Goal: Task Accomplishment & Management: Complete application form

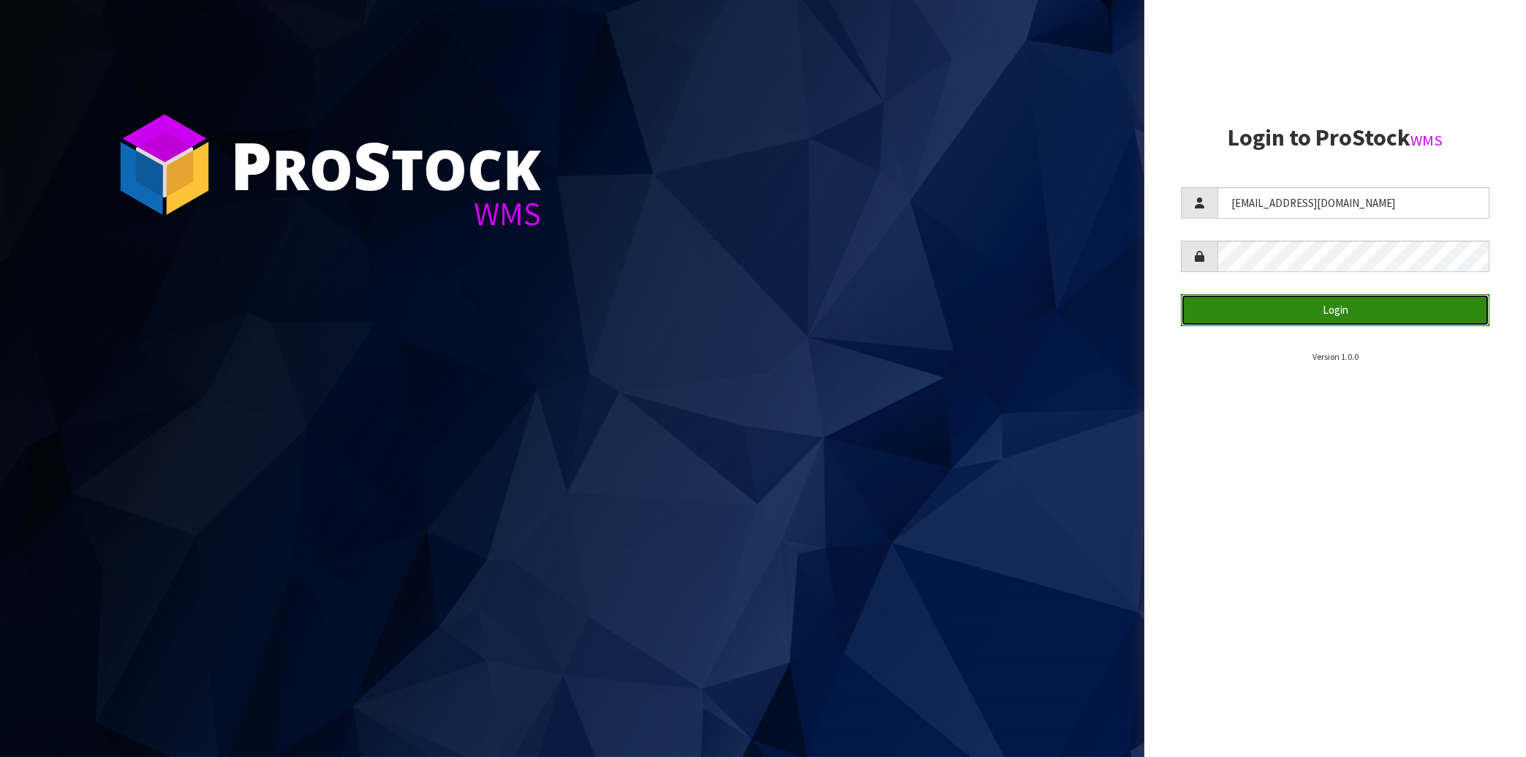
click at [1301, 316] on button "Login" at bounding box center [1335, 309] width 309 height 31
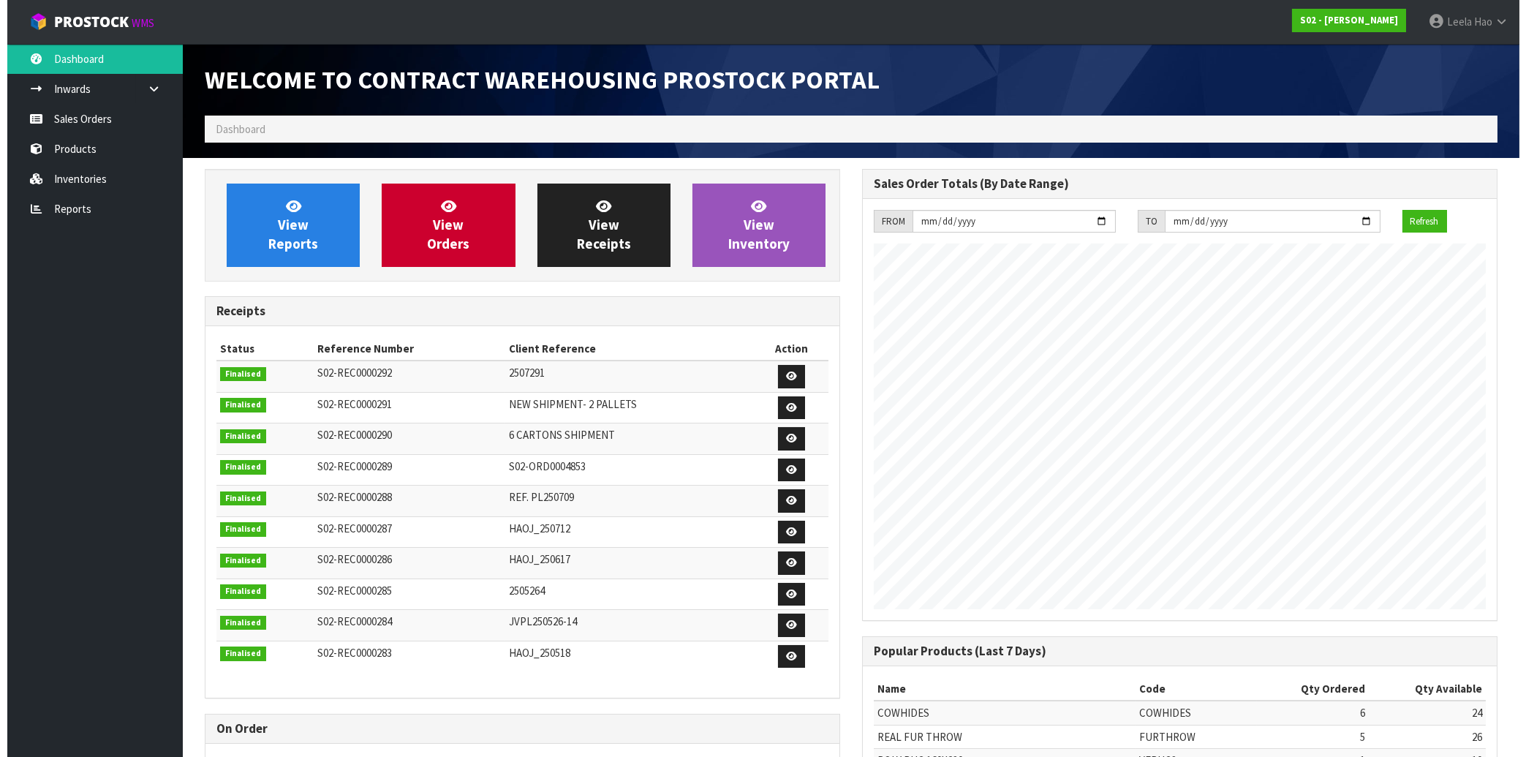
scroll to position [811, 657]
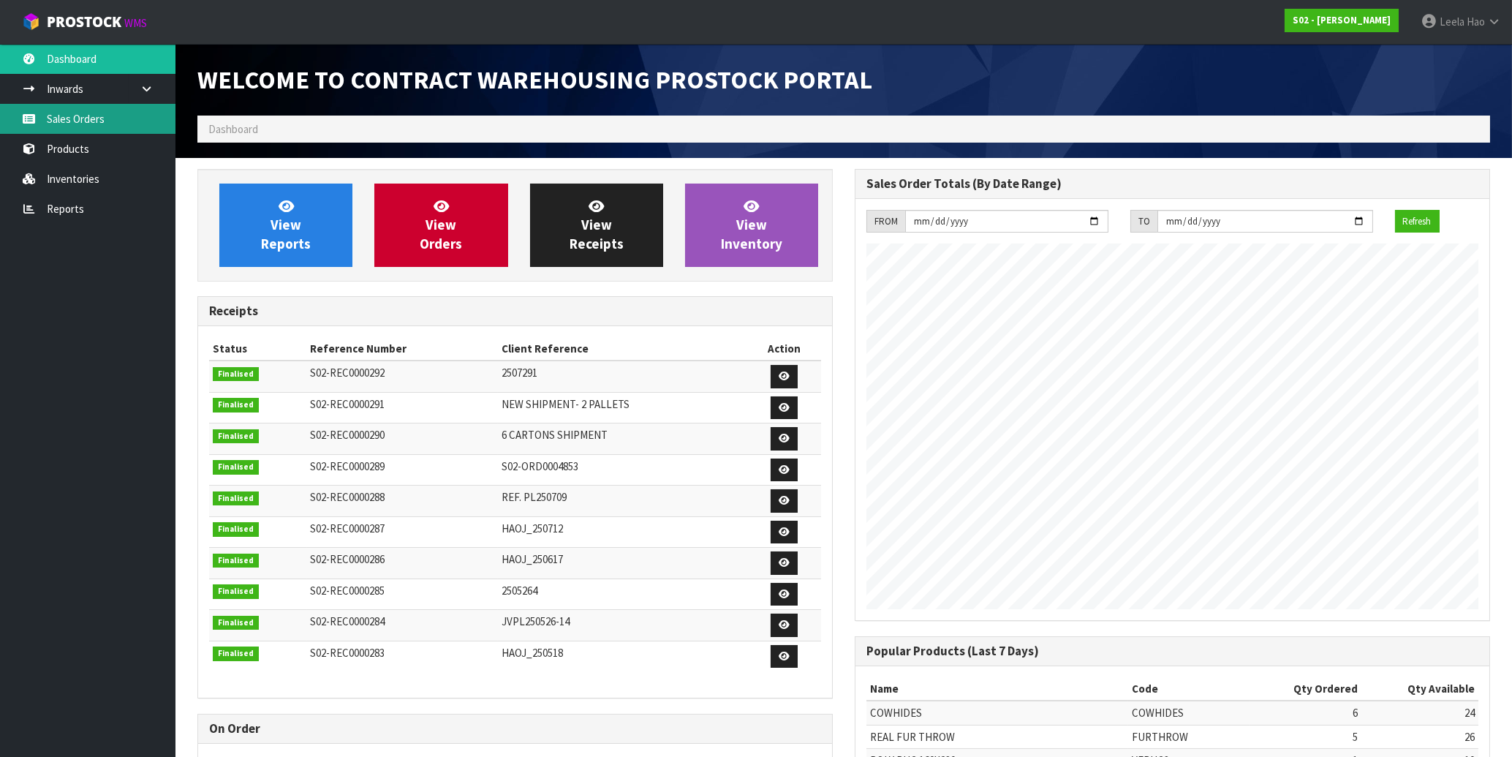
click at [87, 124] on link "Sales Orders" at bounding box center [88, 119] width 176 height 30
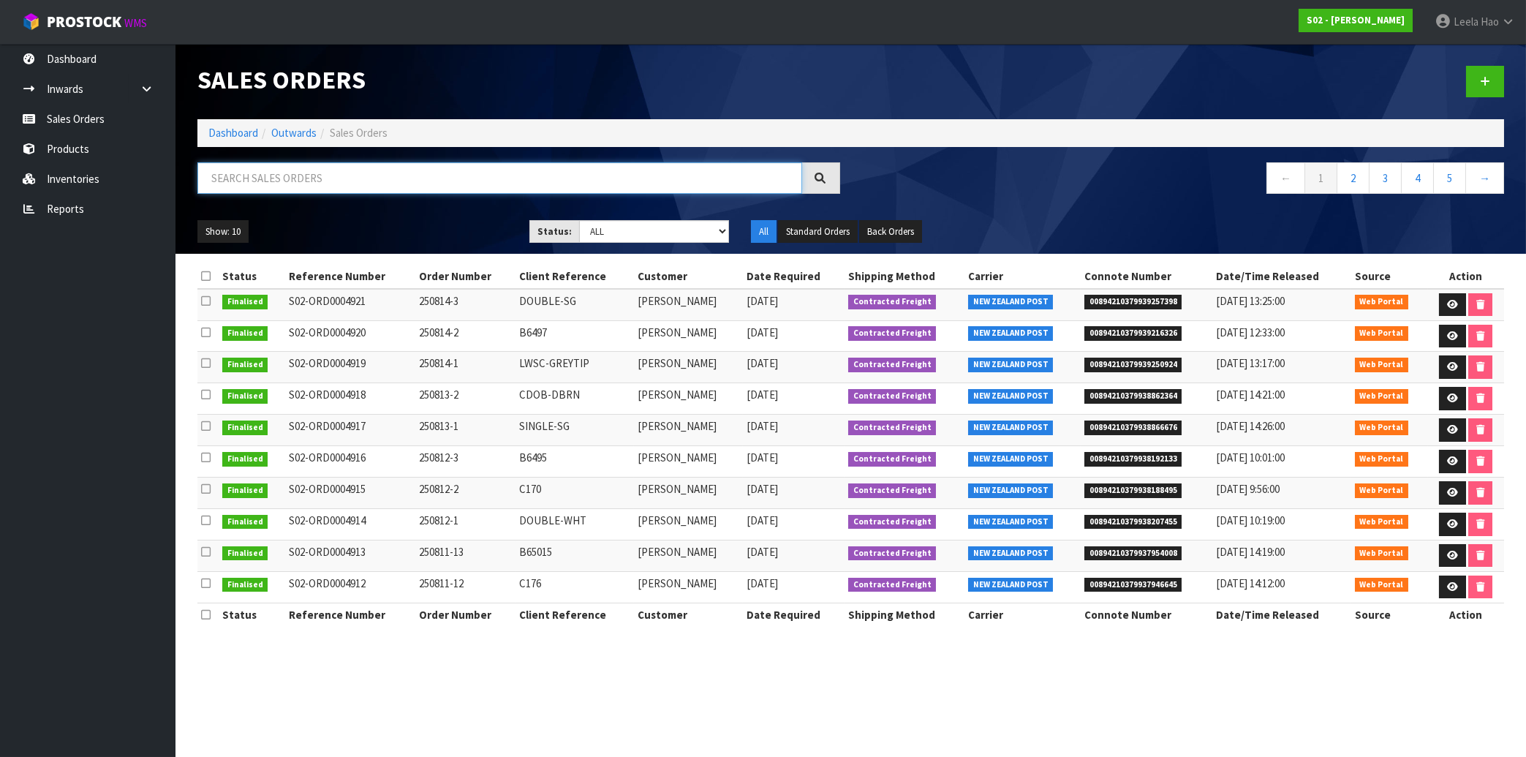
click at [371, 179] on input "text" at bounding box center [499, 177] width 605 height 31
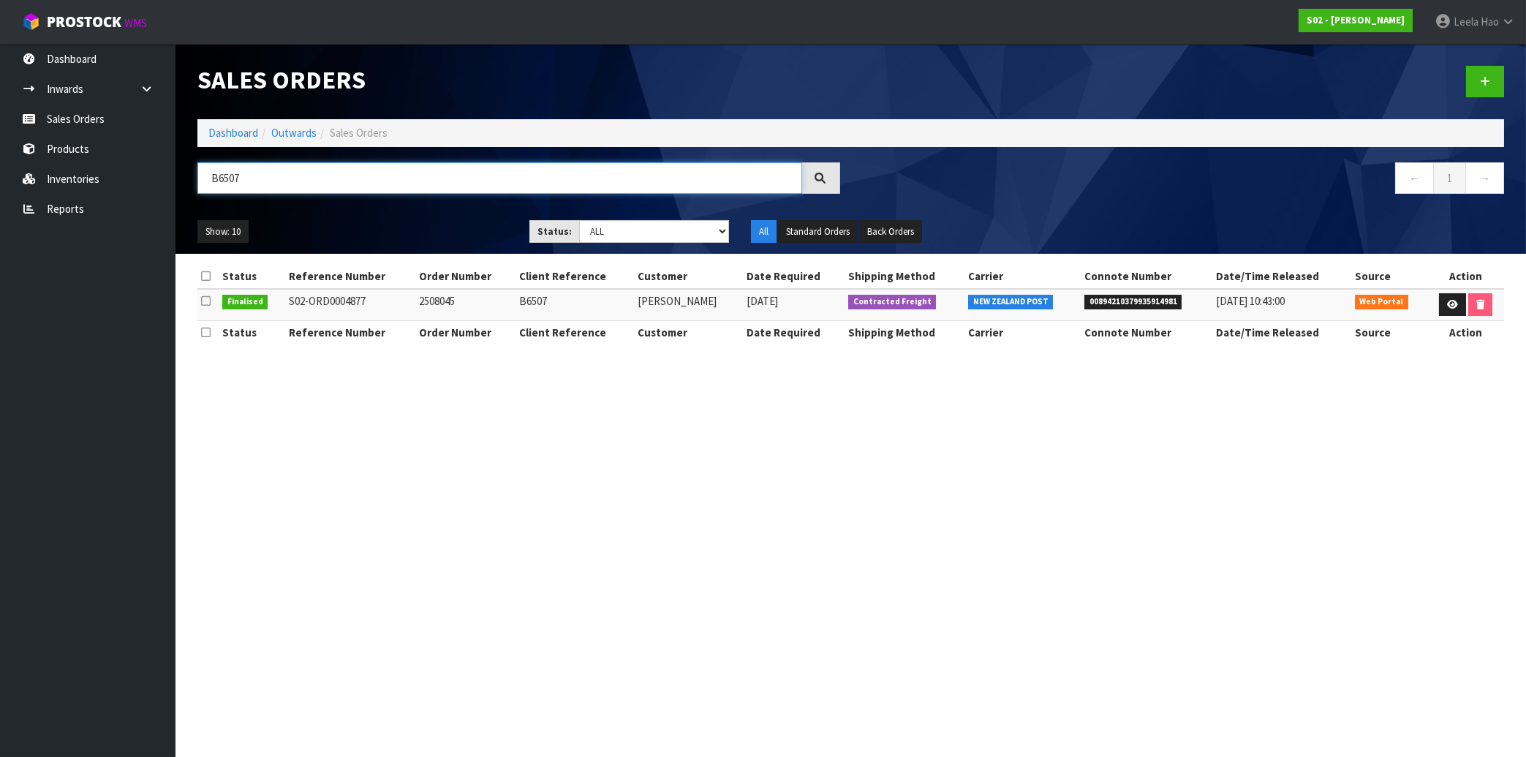
type input "B6507"
drag, startPoint x: 290, startPoint y: 301, endPoint x: 460, endPoint y: 305, distance: 170.4
click at [460, 305] on tr "Finalised S02-ORD0004877 2508045 B6507 [PERSON_NAME] [DATE] Contracted Freight …" at bounding box center [850, 304] width 1307 height 31
drag, startPoint x: 275, startPoint y: 178, endPoint x: 18, endPoint y: 172, distance: 256.7
click at [197, 173] on input "B6507" at bounding box center [499, 177] width 605 height 31
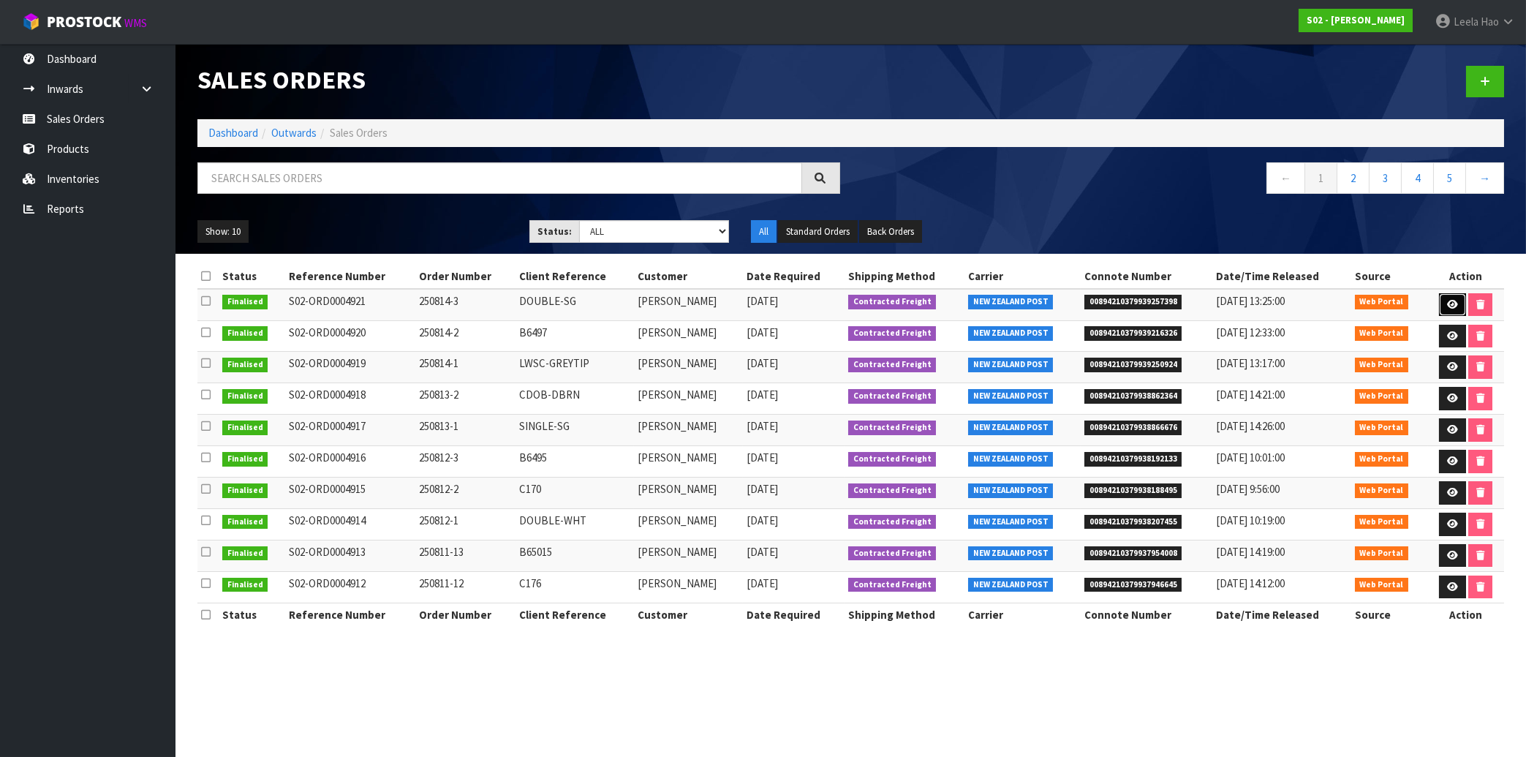
click at [1447, 309] on icon at bounding box center [1452, 305] width 11 height 10
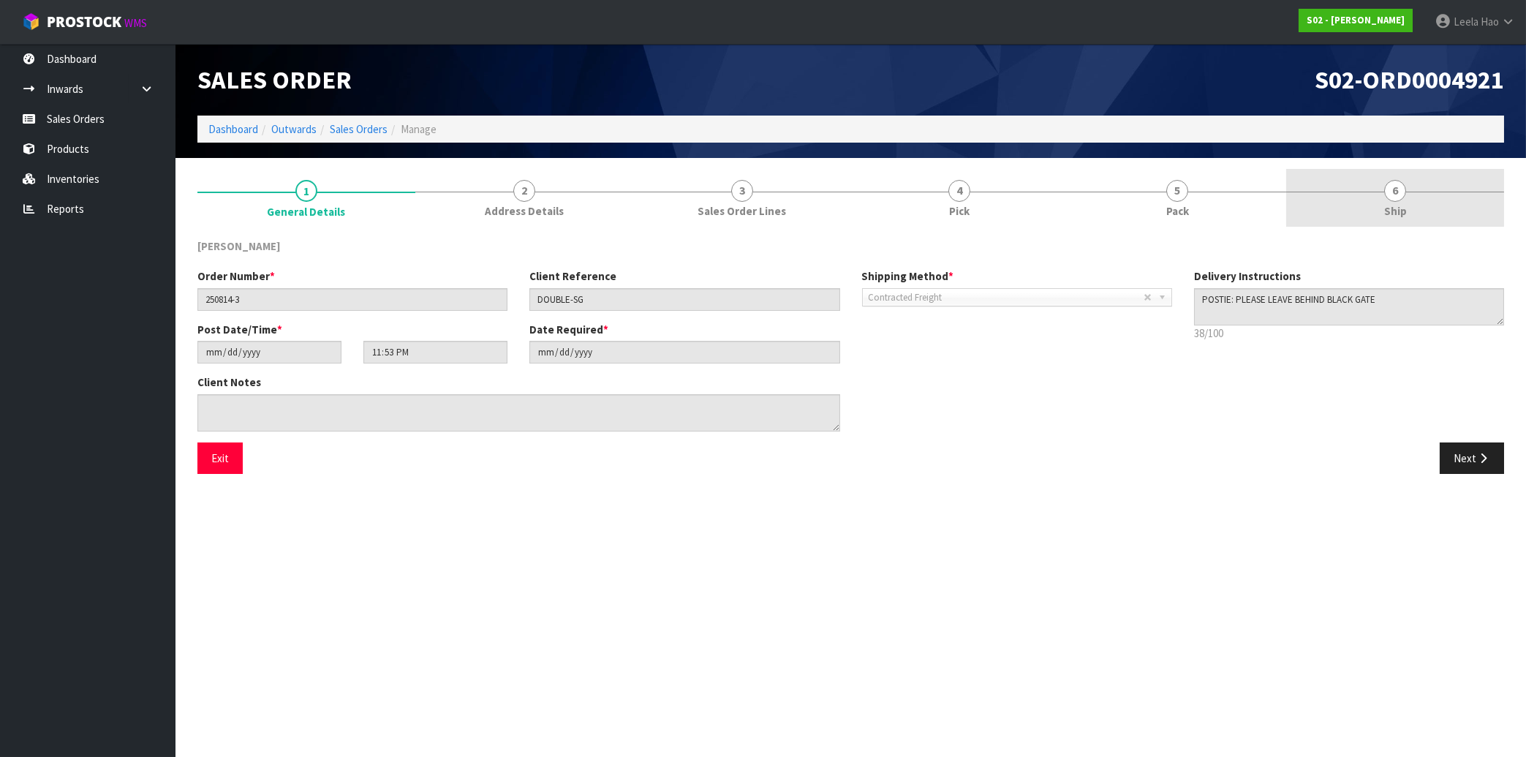
click at [1408, 198] on link "6 Ship" at bounding box center [1395, 198] width 218 height 58
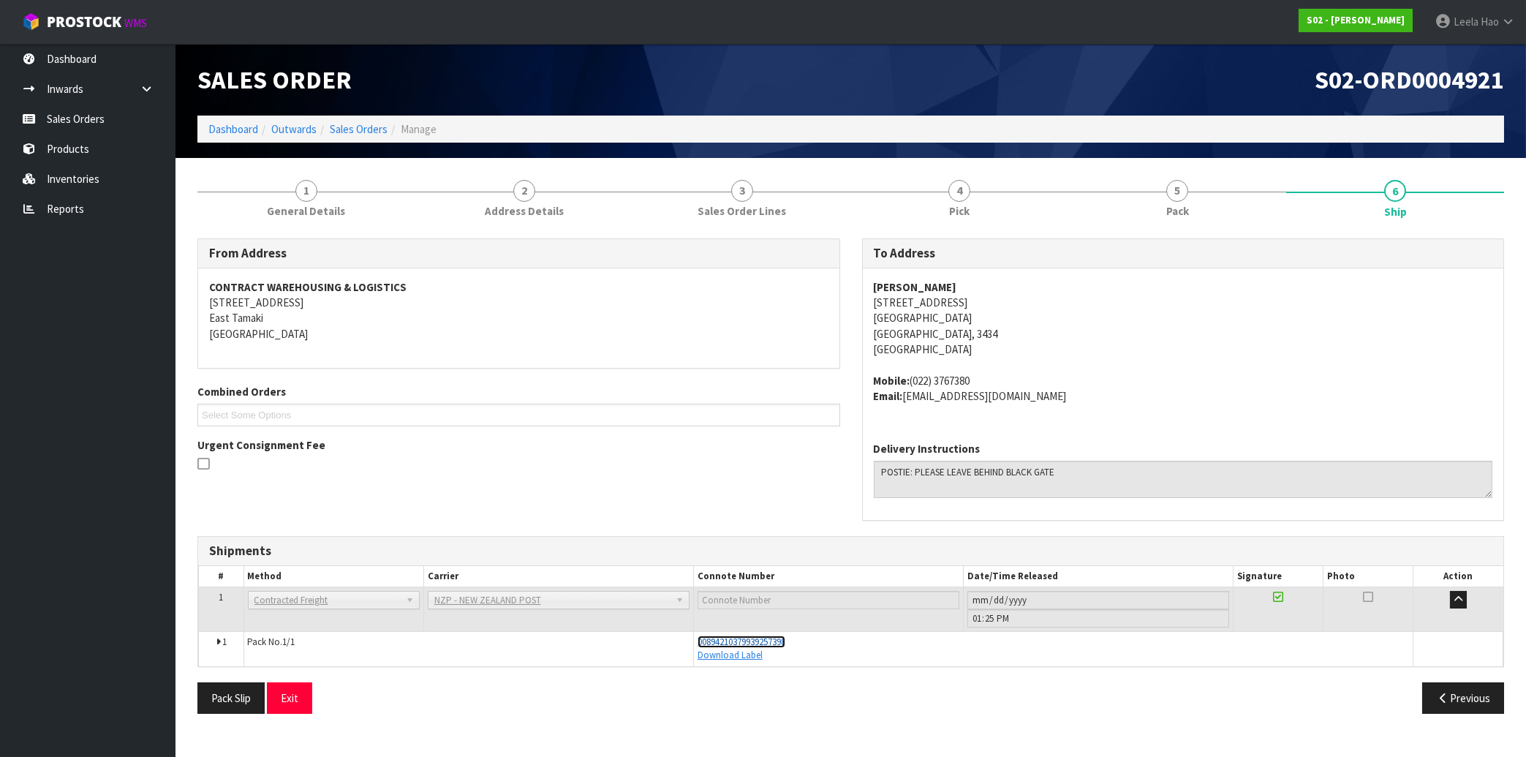
click at [785, 640] on span "00894210379939257398" at bounding box center [742, 641] width 88 height 12
click at [102, 115] on link "Sales Orders" at bounding box center [88, 119] width 176 height 30
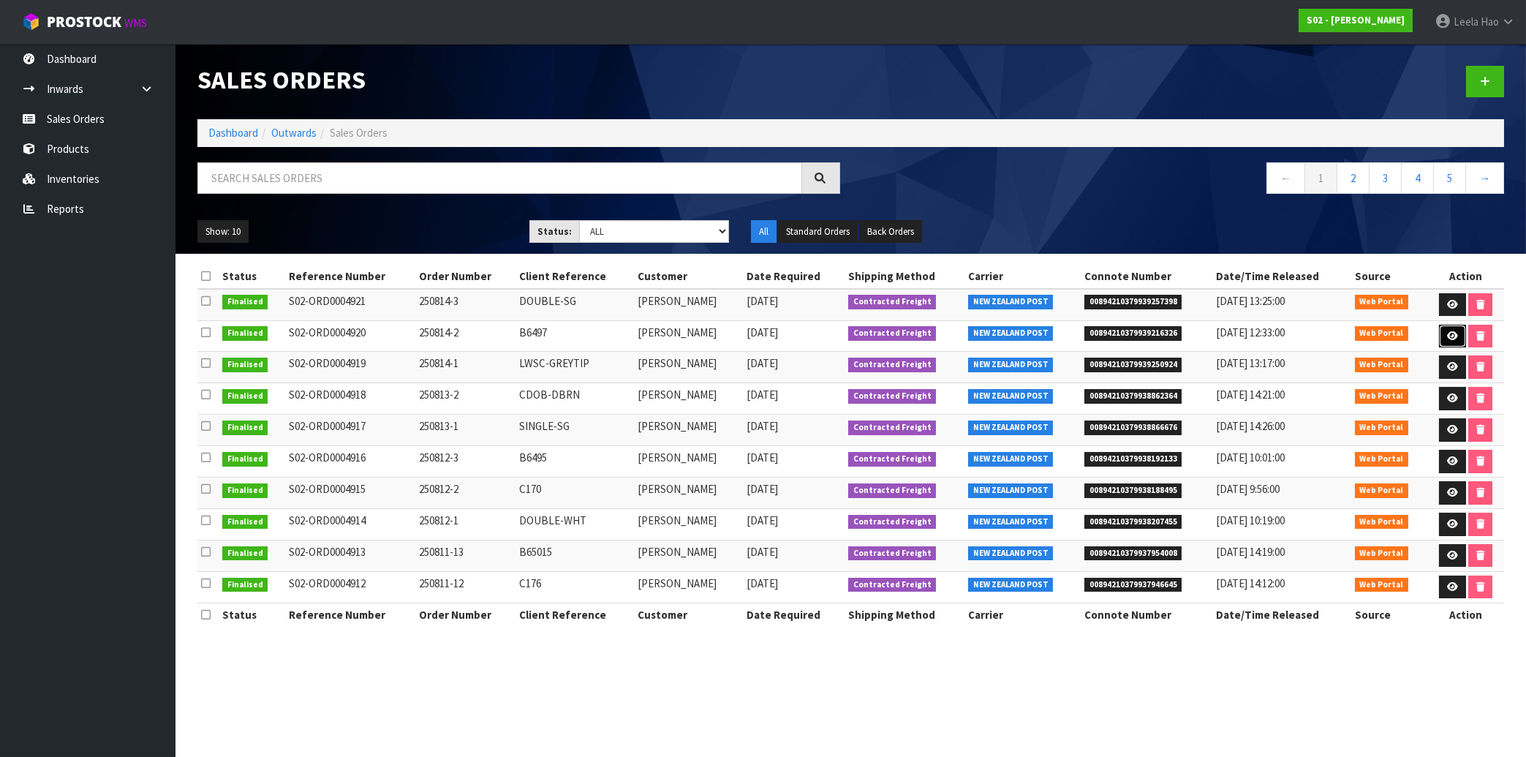
click at [1447, 337] on icon at bounding box center [1452, 336] width 11 height 10
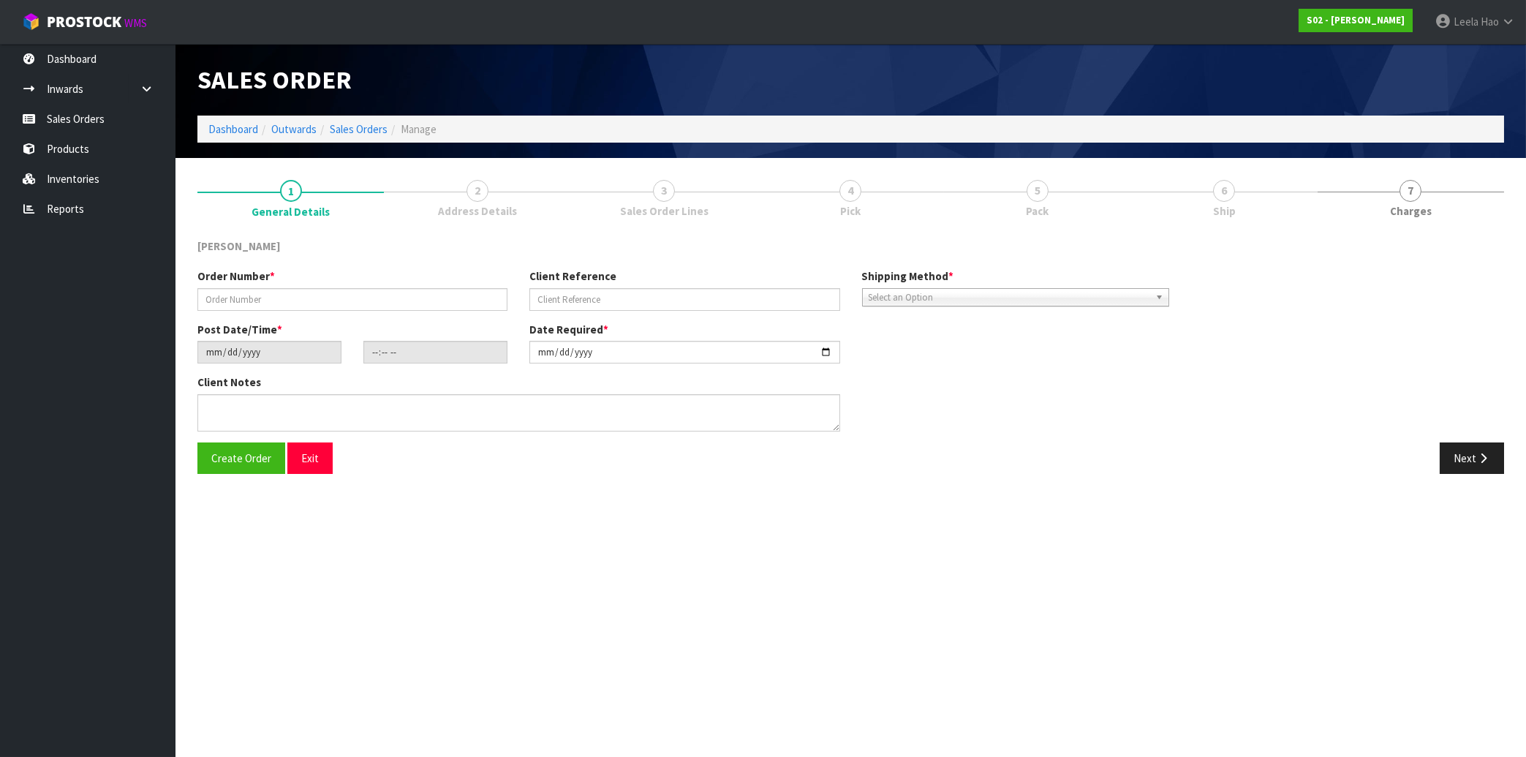
type input "250814-2"
type input "B6497"
type input "[DATE]"
type input "23:35:00.000"
type input "[DATE]"
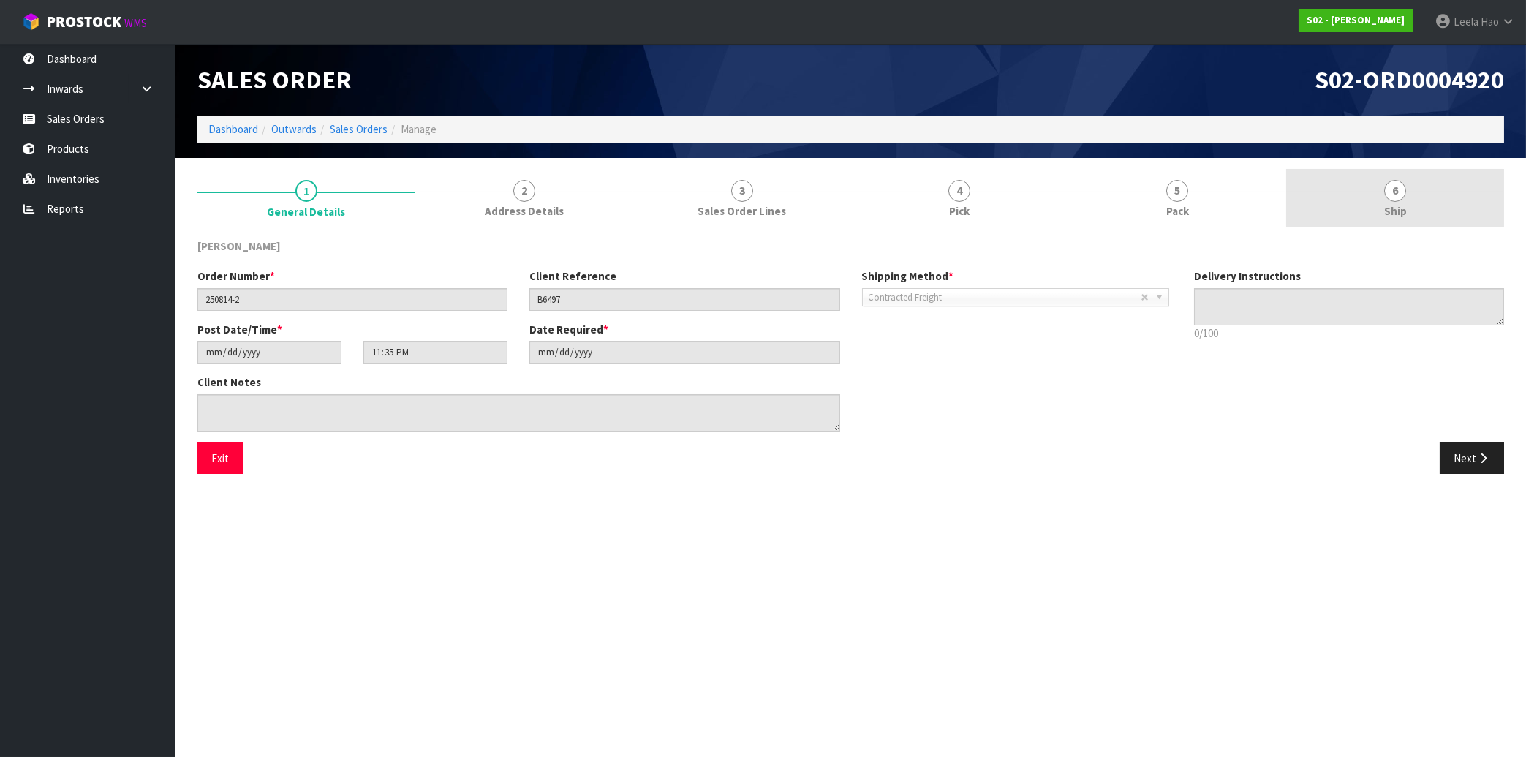
click at [1399, 204] on span "Ship" at bounding box center [1395, 210] width 23 height 15
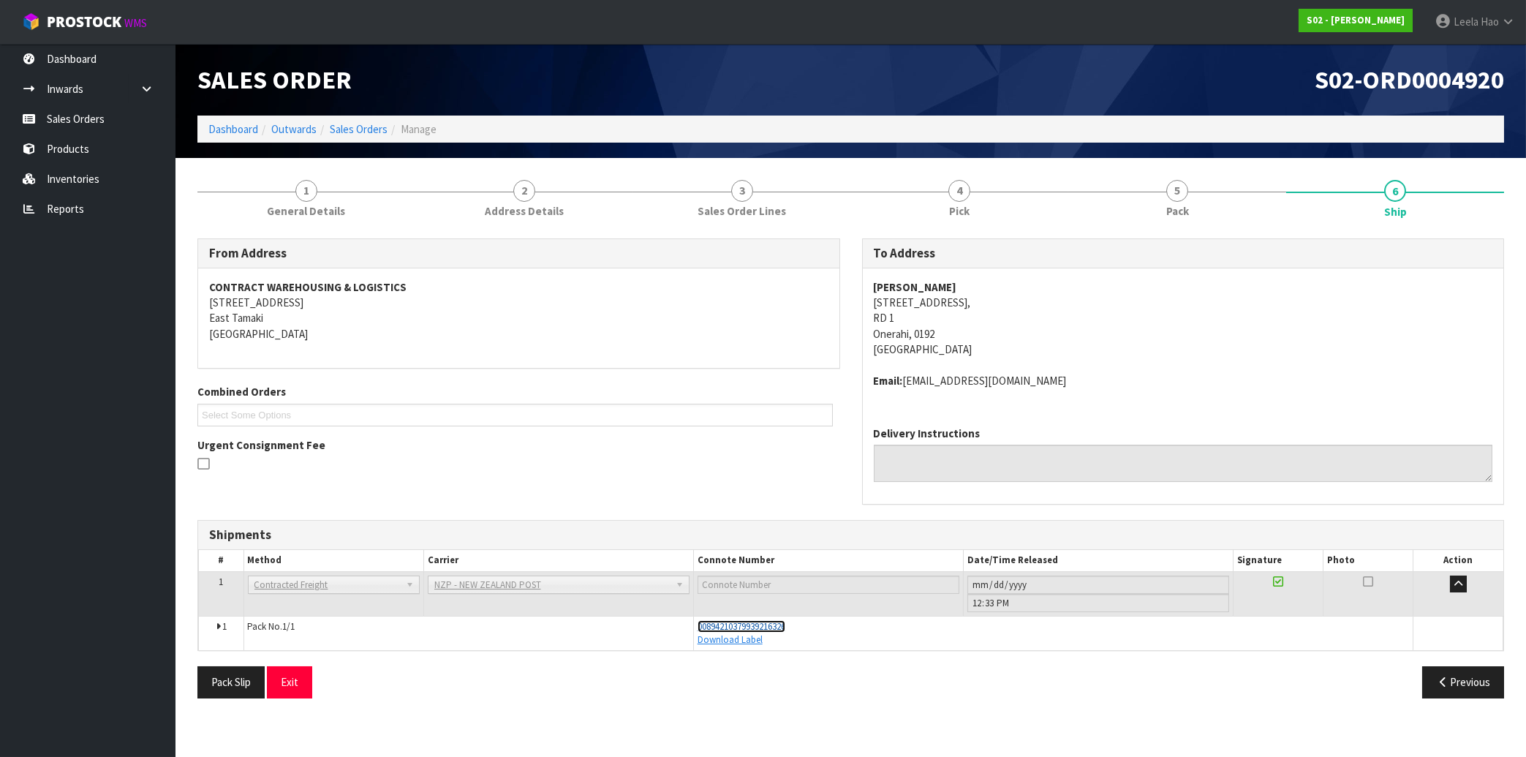
click at [785, 624] on span "00894210379939216326" at bounding box center [742, 626] width 88 height 12
click at [96, 119] on link "Sales Orders" at bounding box center [88, 119] width 176 height 30
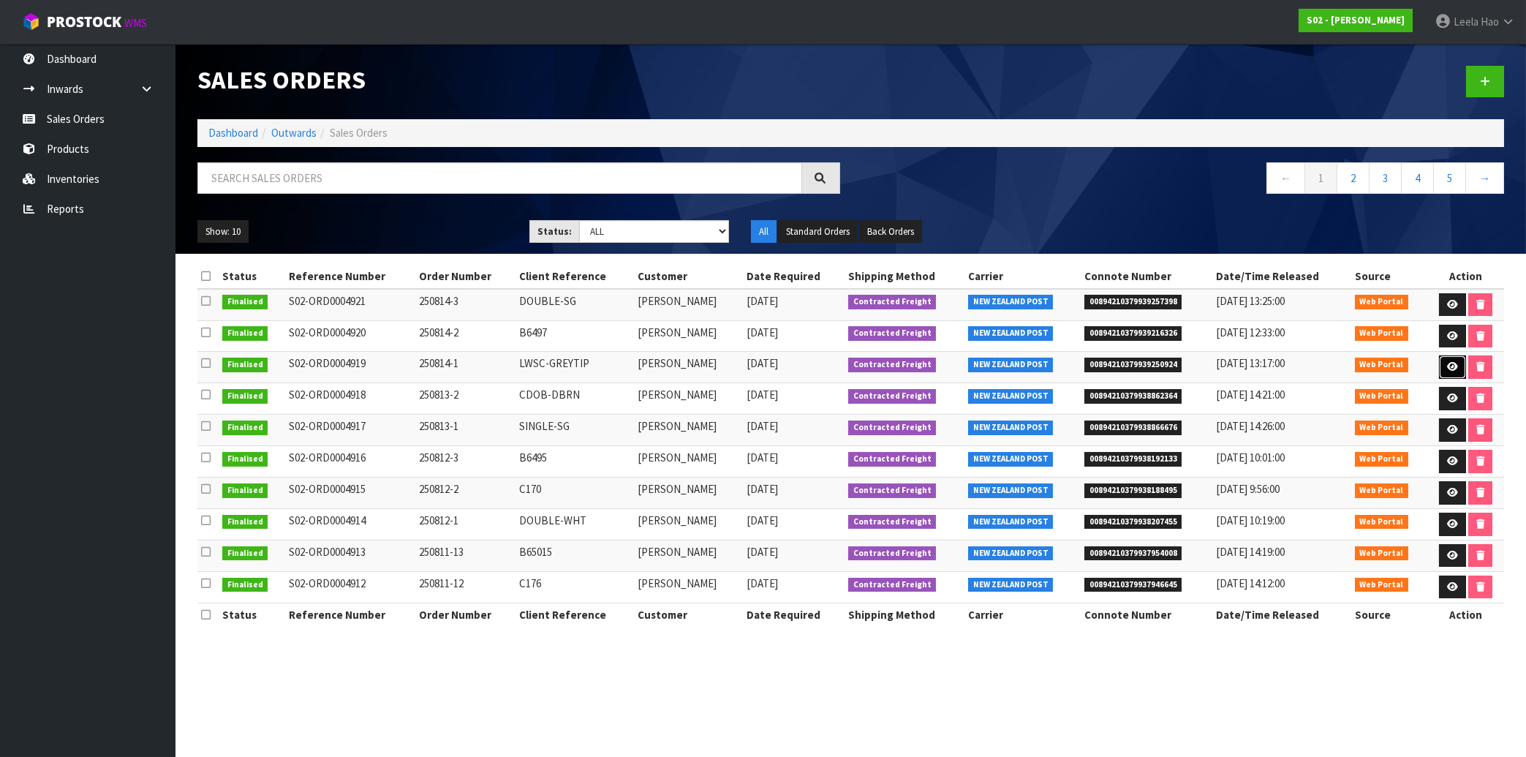
click at [1448, 371] on icon at bounding box center [1452, 367] width 11 height 10
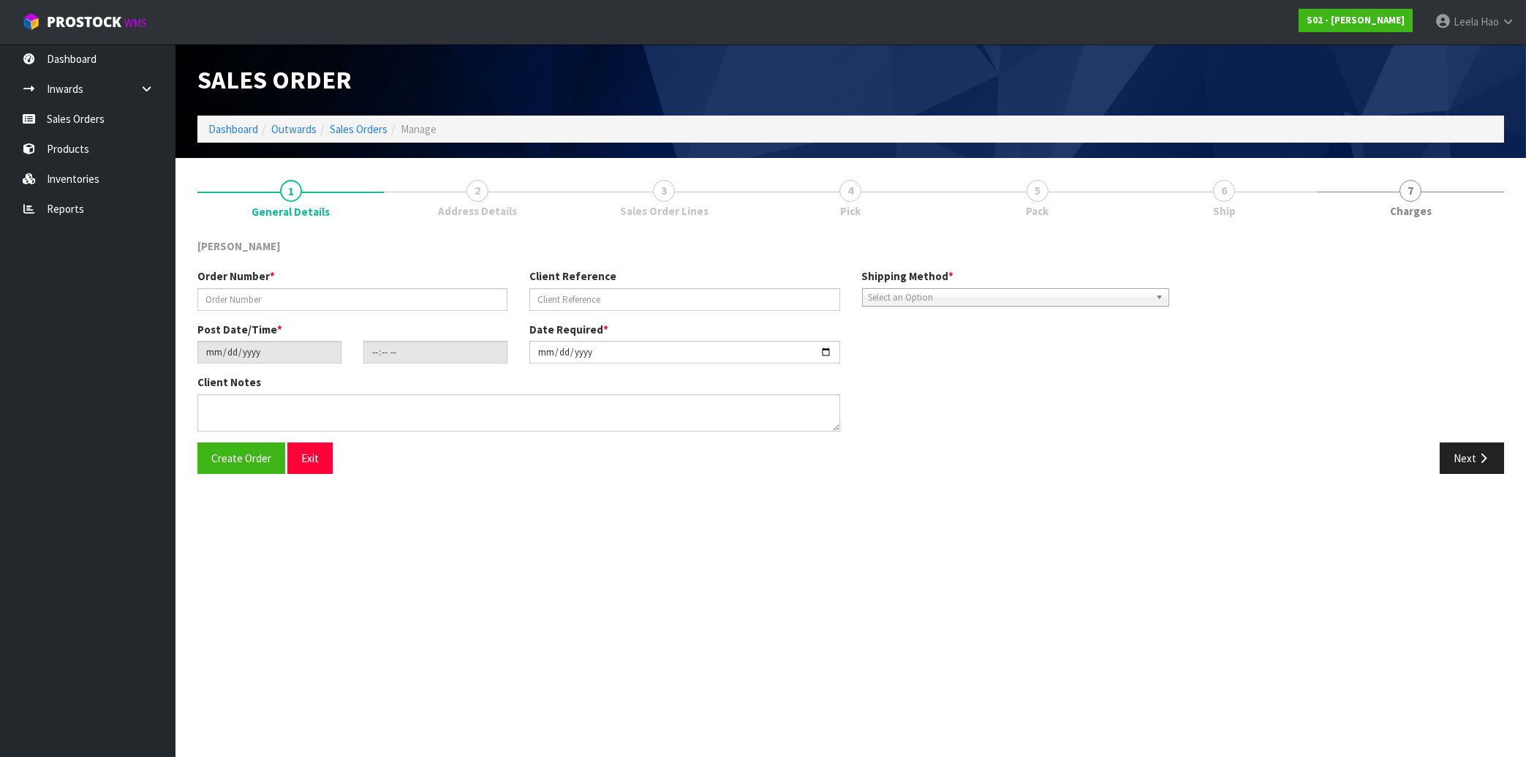
type input "250814-1"
type input "LWSC-GREYTIP"
type input "[DATE]"
type input "16:25:00.000"
type input "[DATE]"
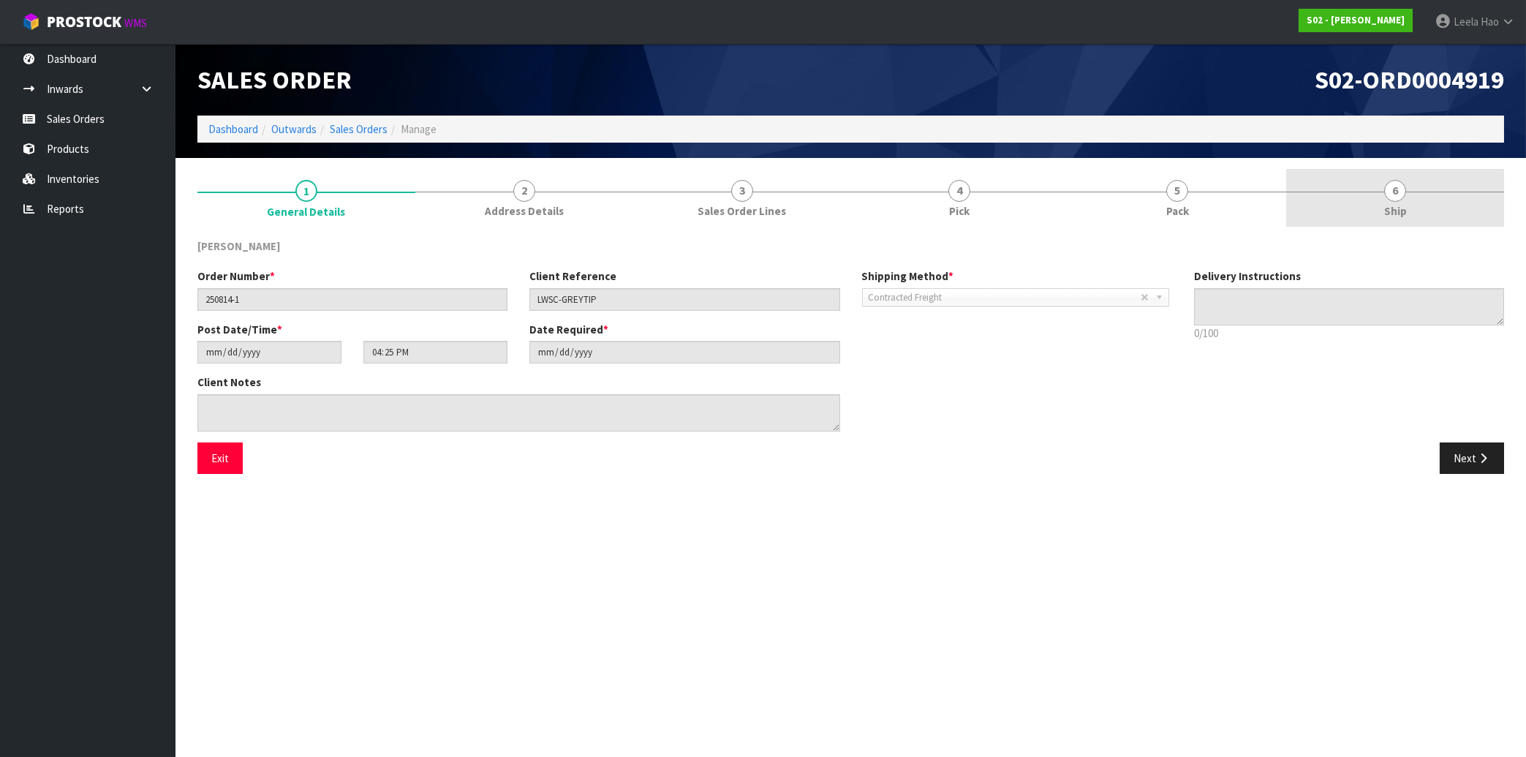
click at [1402, 204] on span "Ship" at bounding box center [1395, 210] width 23 height 15
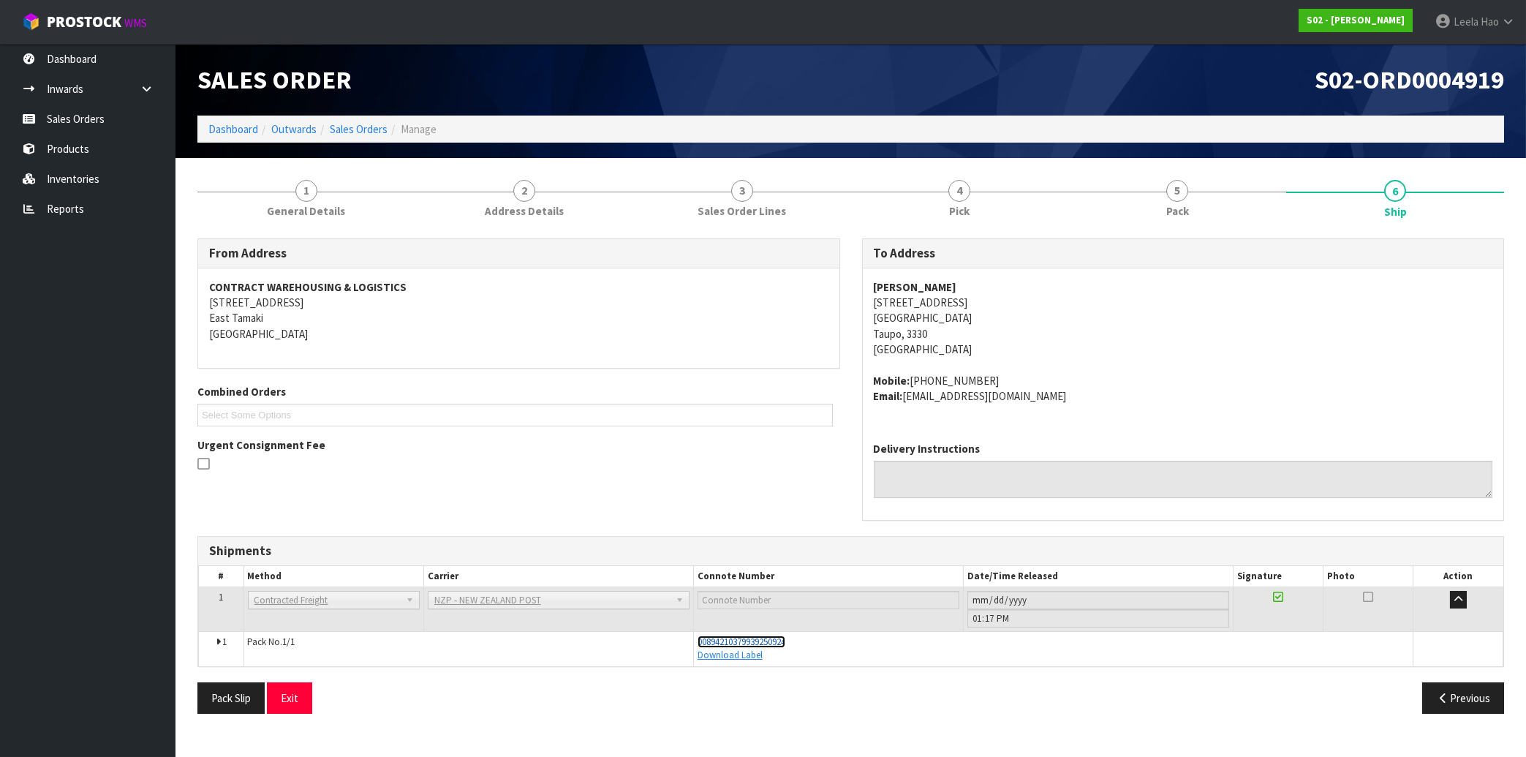
click at [781, 641] on span "00894210379939250924" at bounding box center [742, 641] width 88 height 12
click at [82, 125] on link "Sales Orders" at bounding box center [88, 119] width 176 height 30
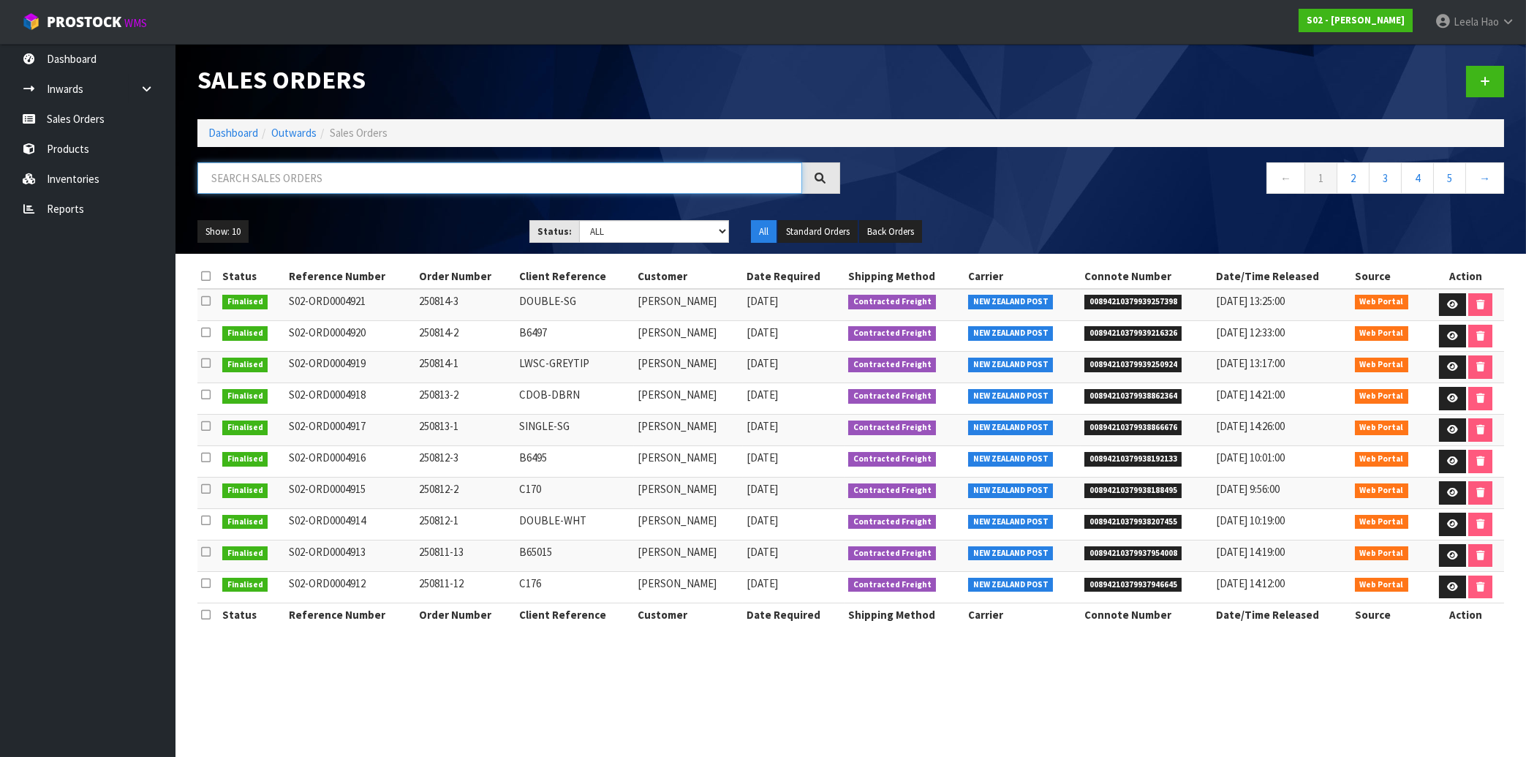
click at [256, 179] on input "text" at bounding box center [499, 177] width 605 height 31
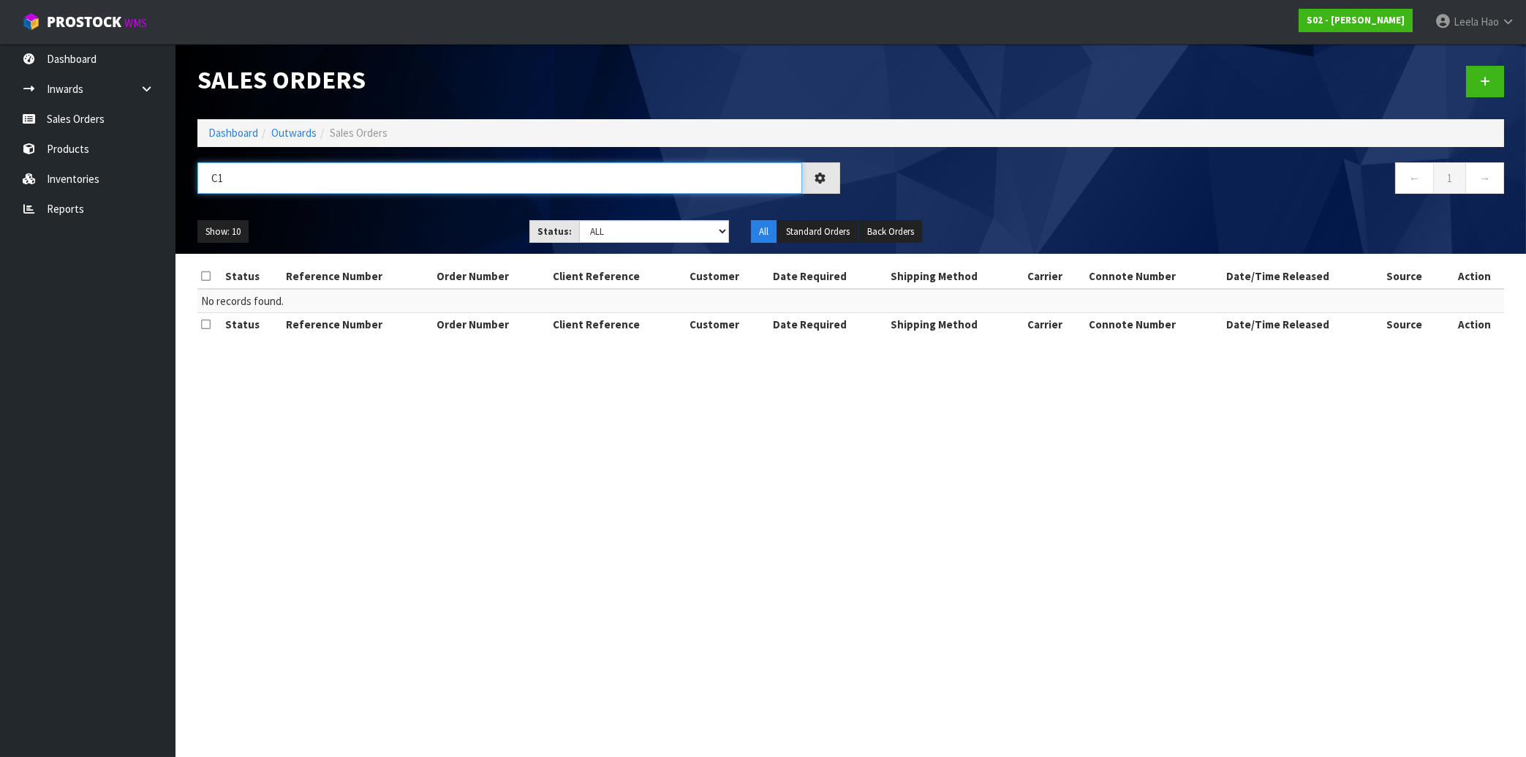
type input "C"
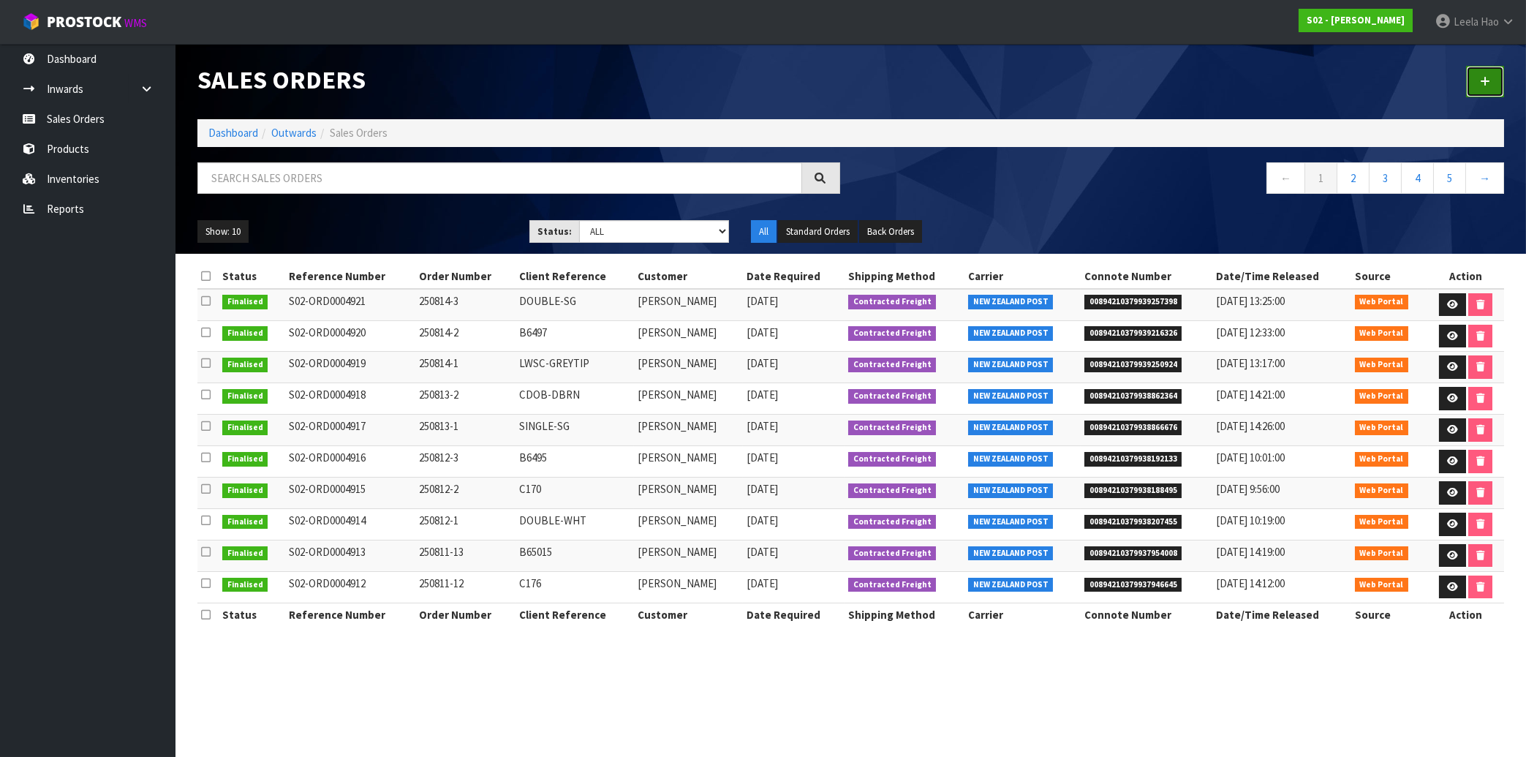
click at [1495, 72] on link at bounding box center [1485, 81] width 38 height 31
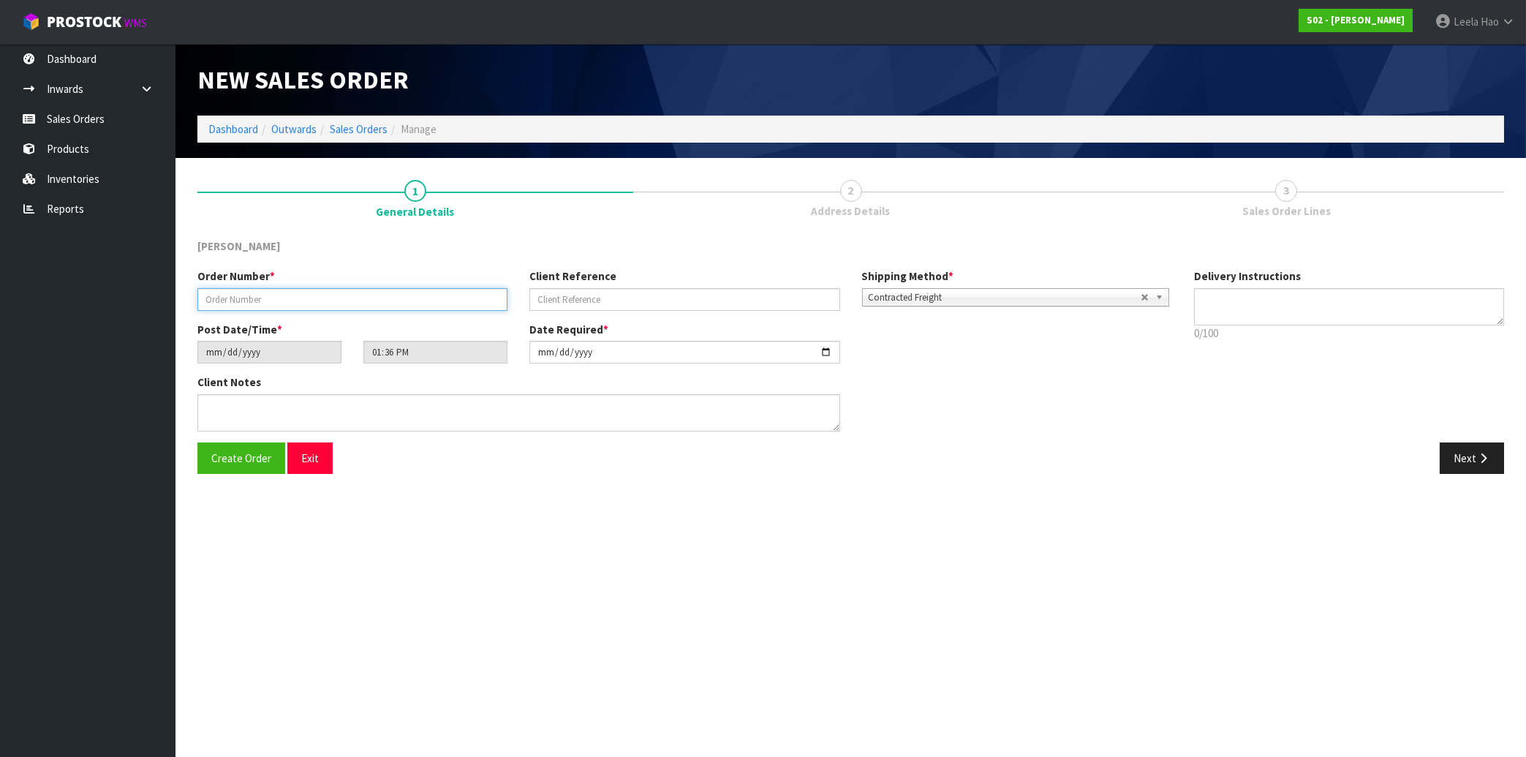
click at [407, 306] on input "text" at bounding box center [352, 299] width 310 height 23
type input "250815-1"
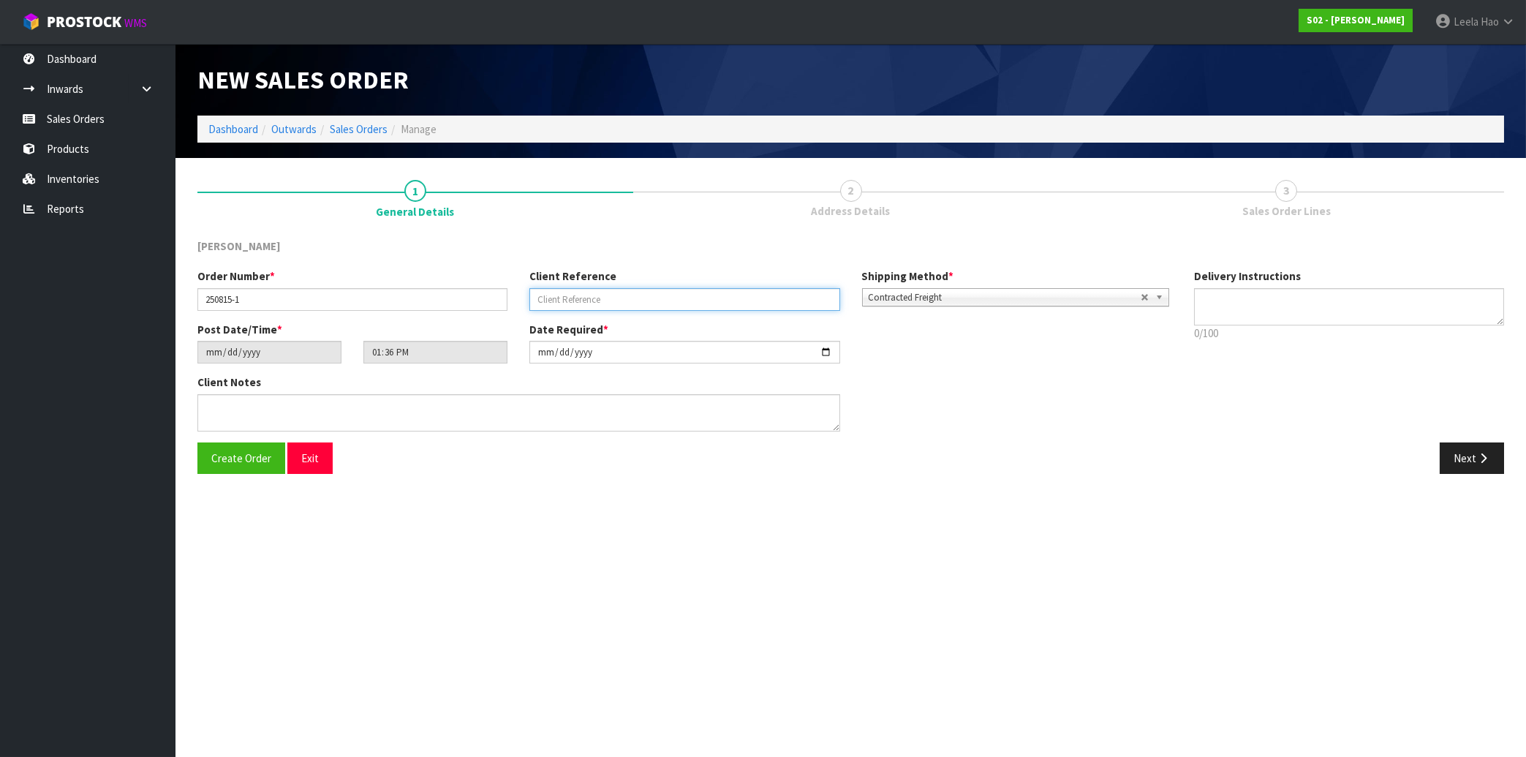
click at [586, 299] on input "text" at bounding box center [684, 299] width 310 height 23
type input "C1721"
click at [1461, 458] on button "Next" at bounding box center [1472, 457] width 64 height 31
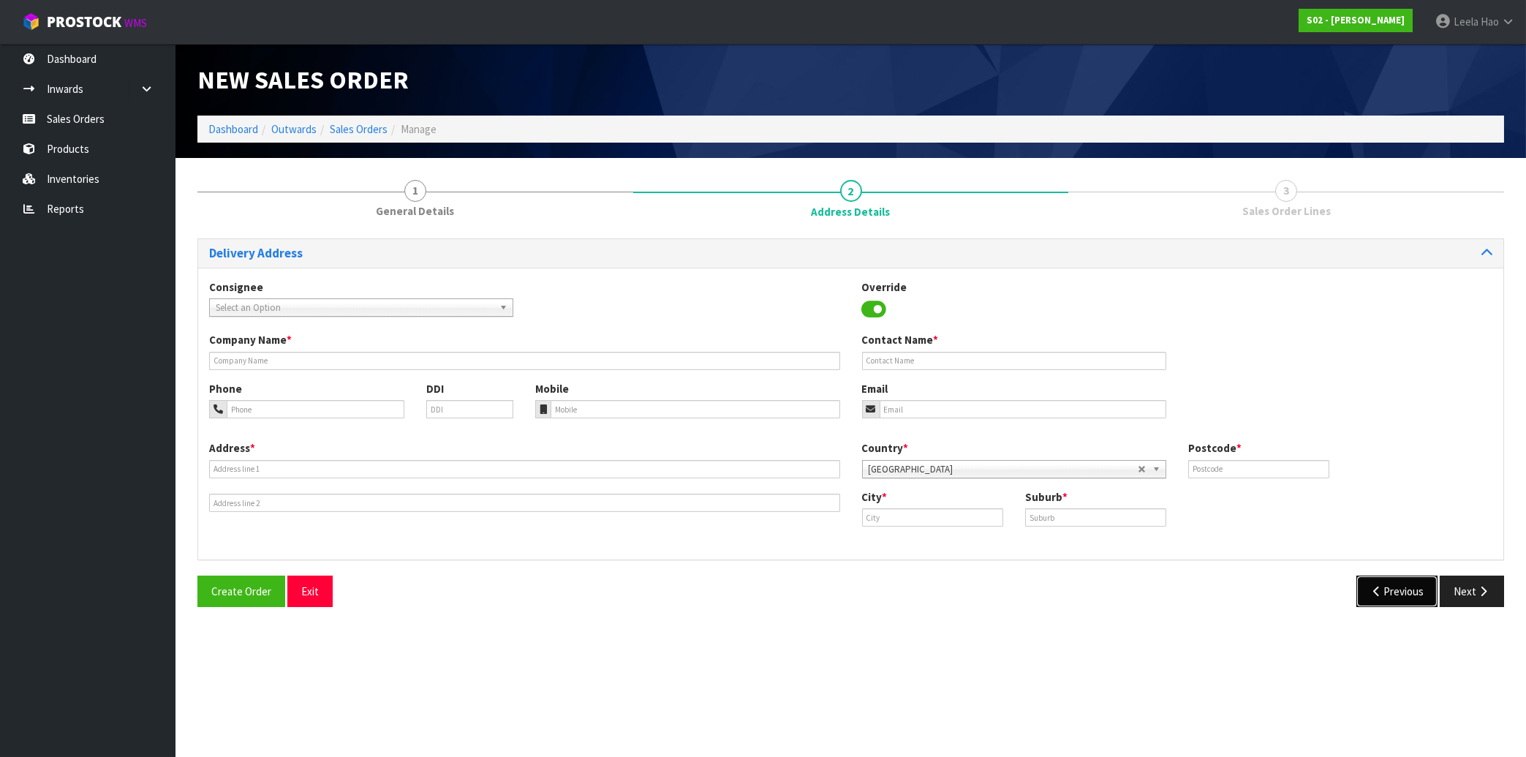
click at [1404, 600] on button "Previous" at bounding box center [1398, 591] width 82 height 31
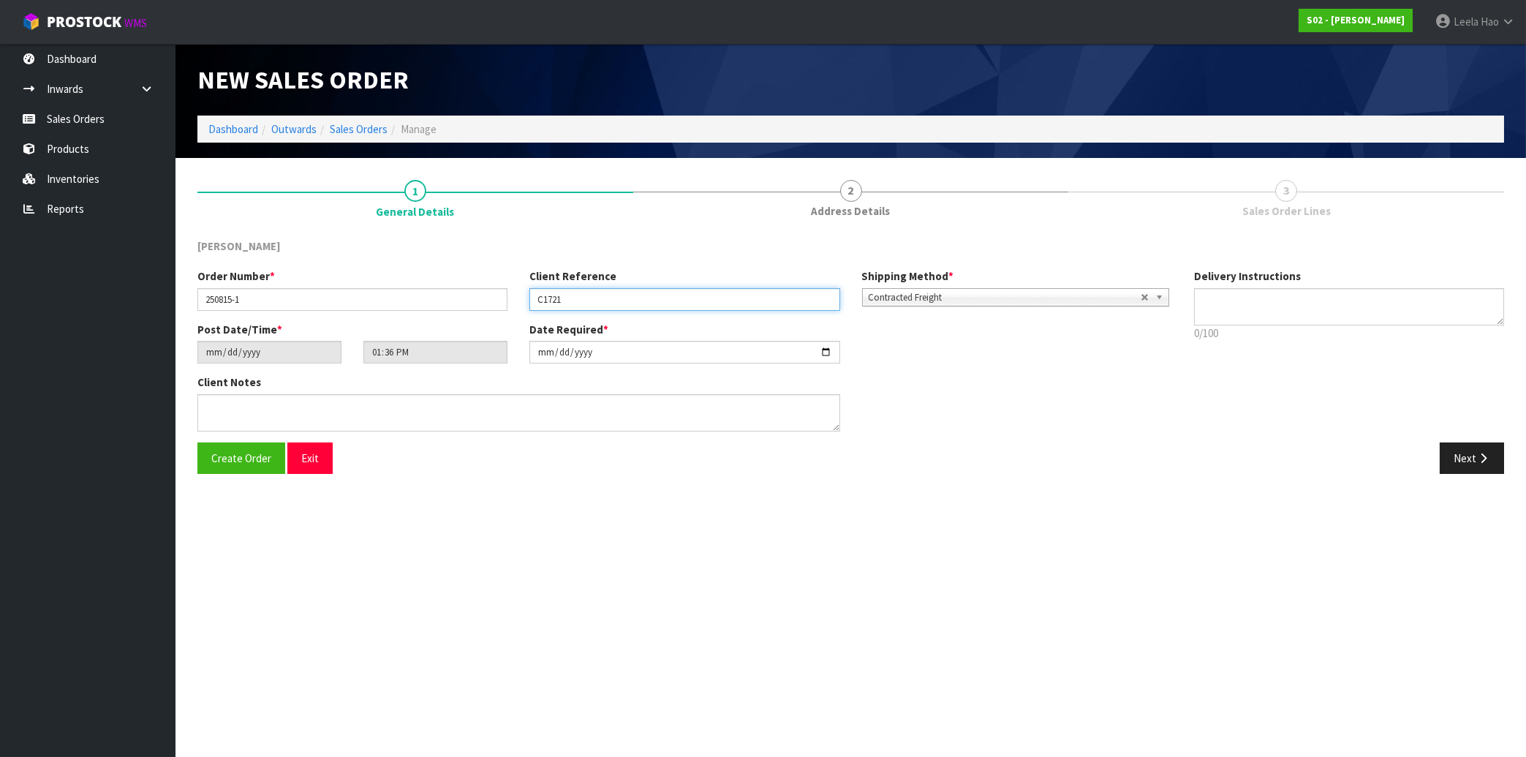
click at [589, 297] on input "C1721" at bounding box center [684, 299] width 310 height 23
type input "C172"
click at [1475, 453] on button "Next" at bounding box center [1472, 457] width 64 height 31
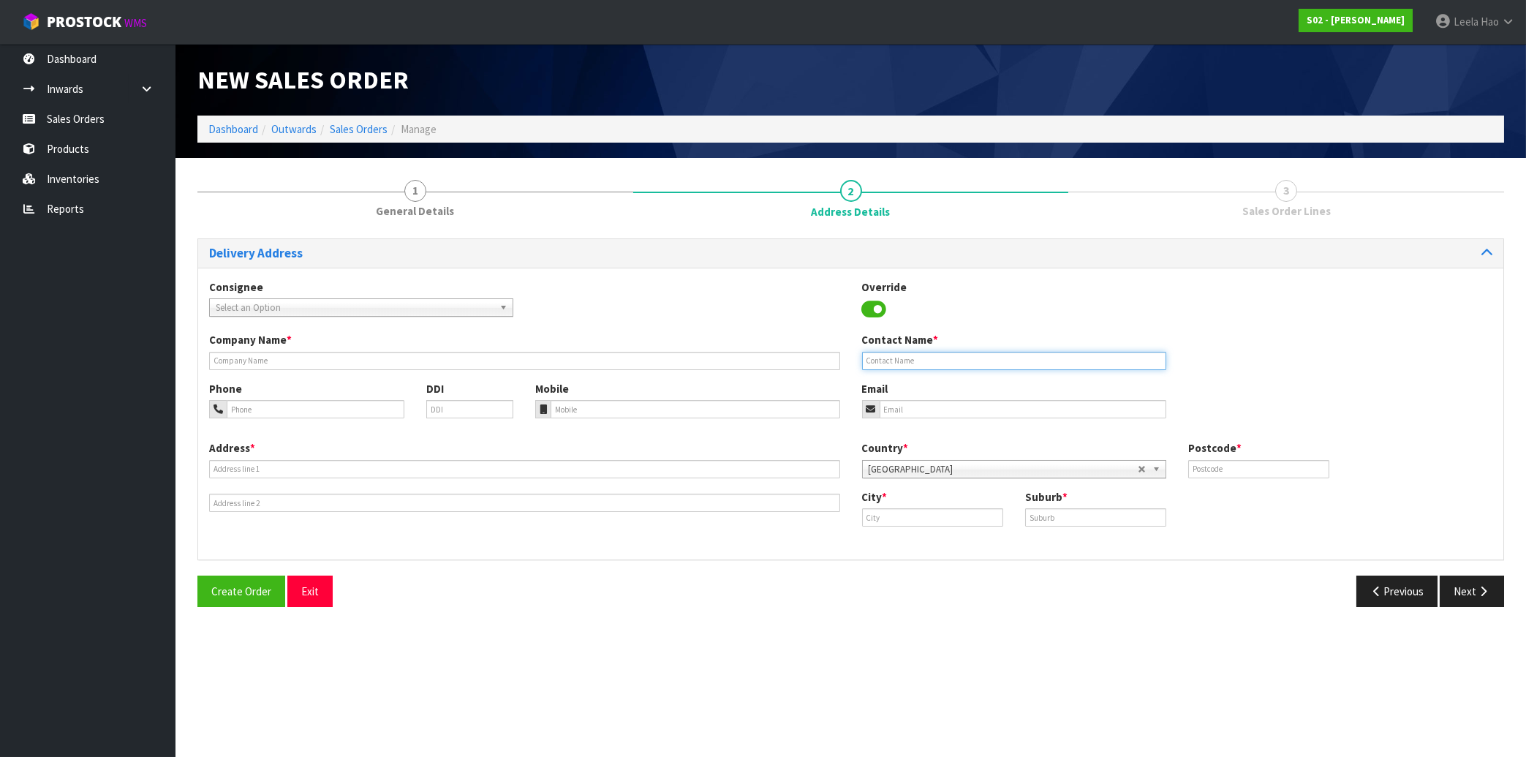
click at [966, 358] on input "text" at bounding box center [1014, 361] width 304 height 18
paste input "[PERSON_NAME]"
type input "[PERSON_NAME]"
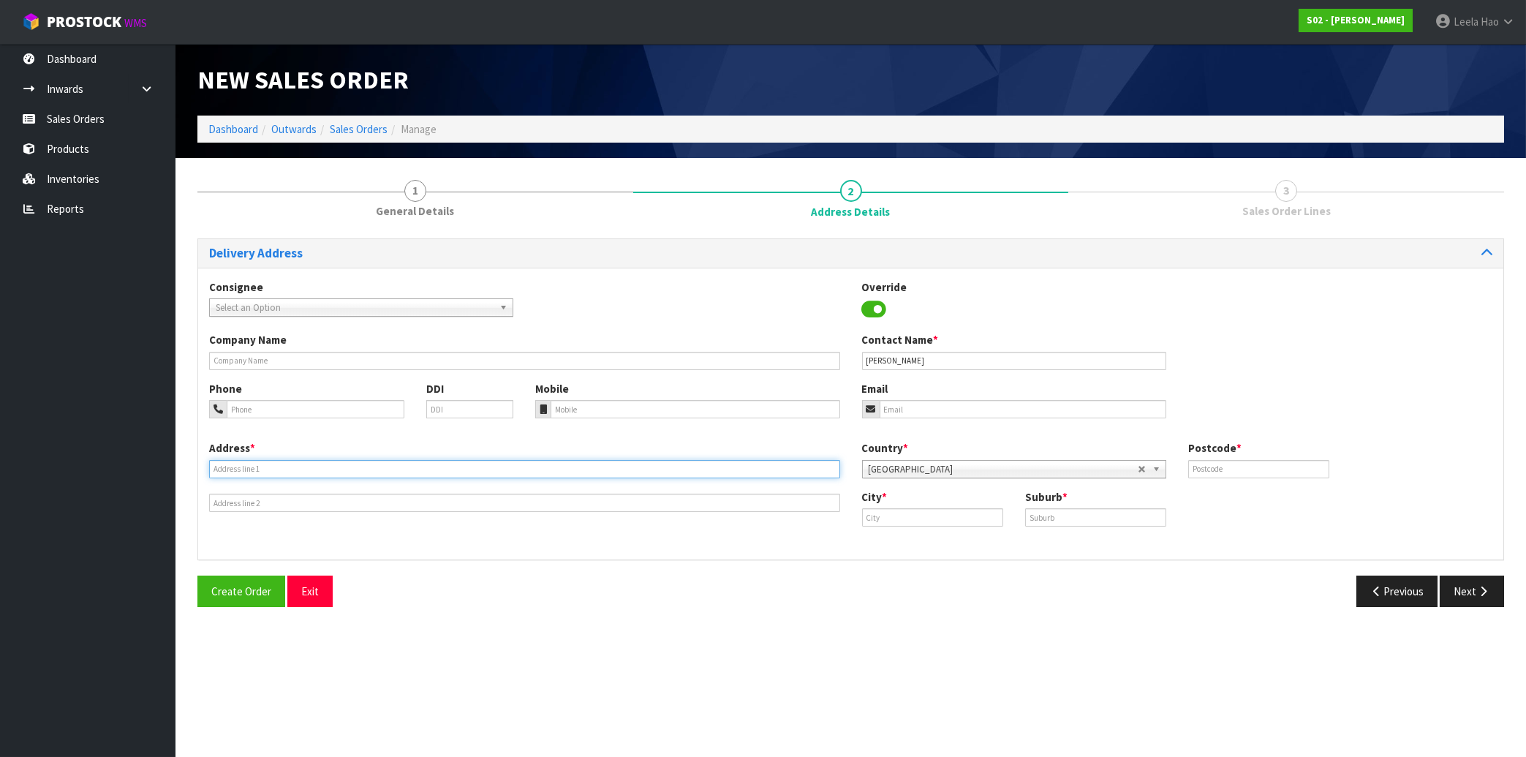
click at [306, 470] on input "text" at bounding box center [524, 469] width 631 height 18
paste input "[STREET_ADDRESS]"
type input "[STREET_ADDRESS]"
click at [1129, 517] on input "text" at bounding box center [1095, 517] width 141 height 18
paste input "WANAKA"
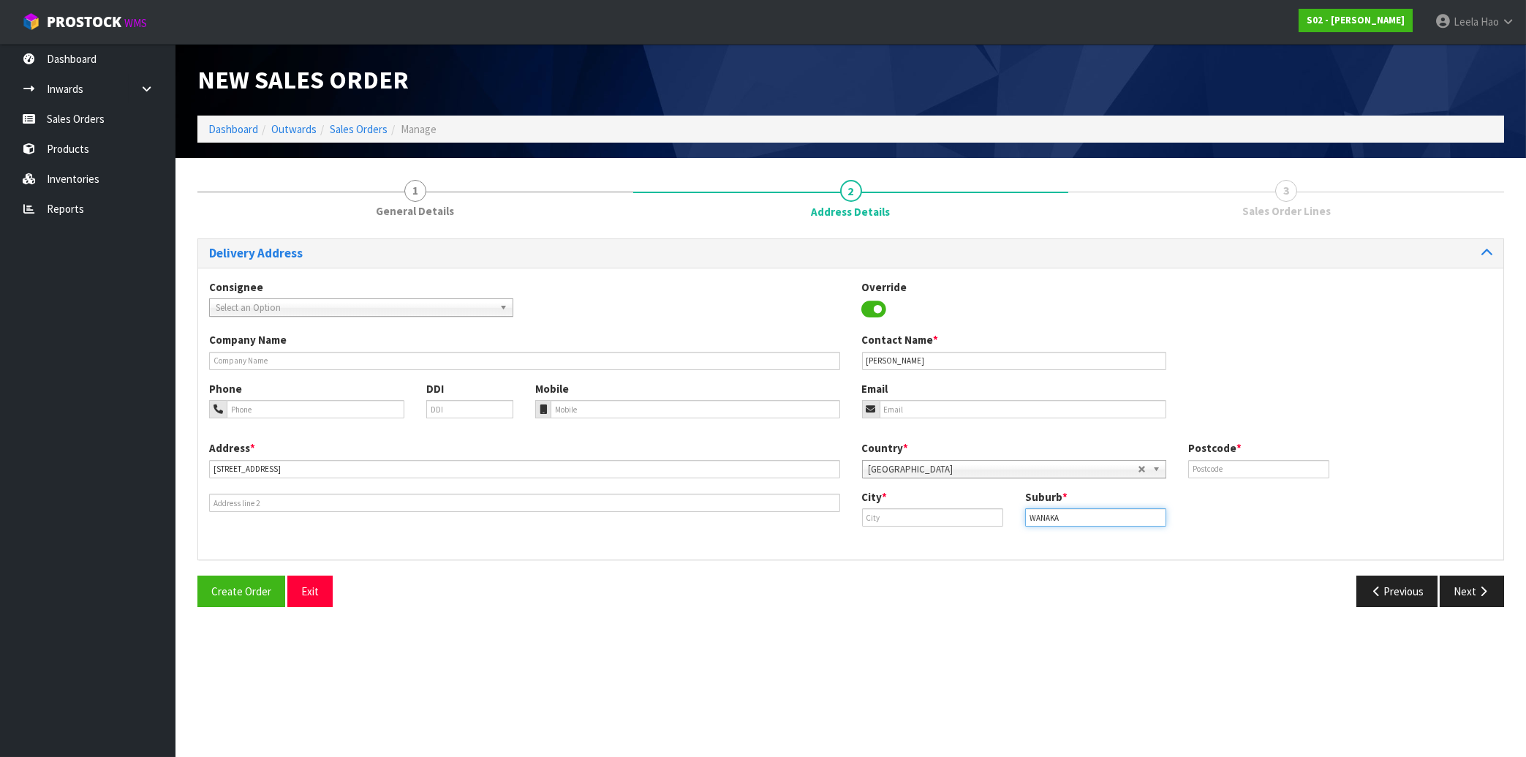
type input "WANAKA"
click at [943, 520] on input "text" at bounding box center [932, 517] width 141 height 18
paste input "Wanaka"
type input "Wanaka"
click at [1211, 475] on input "text" at bounding box center [1258, 469] width 141 height 18
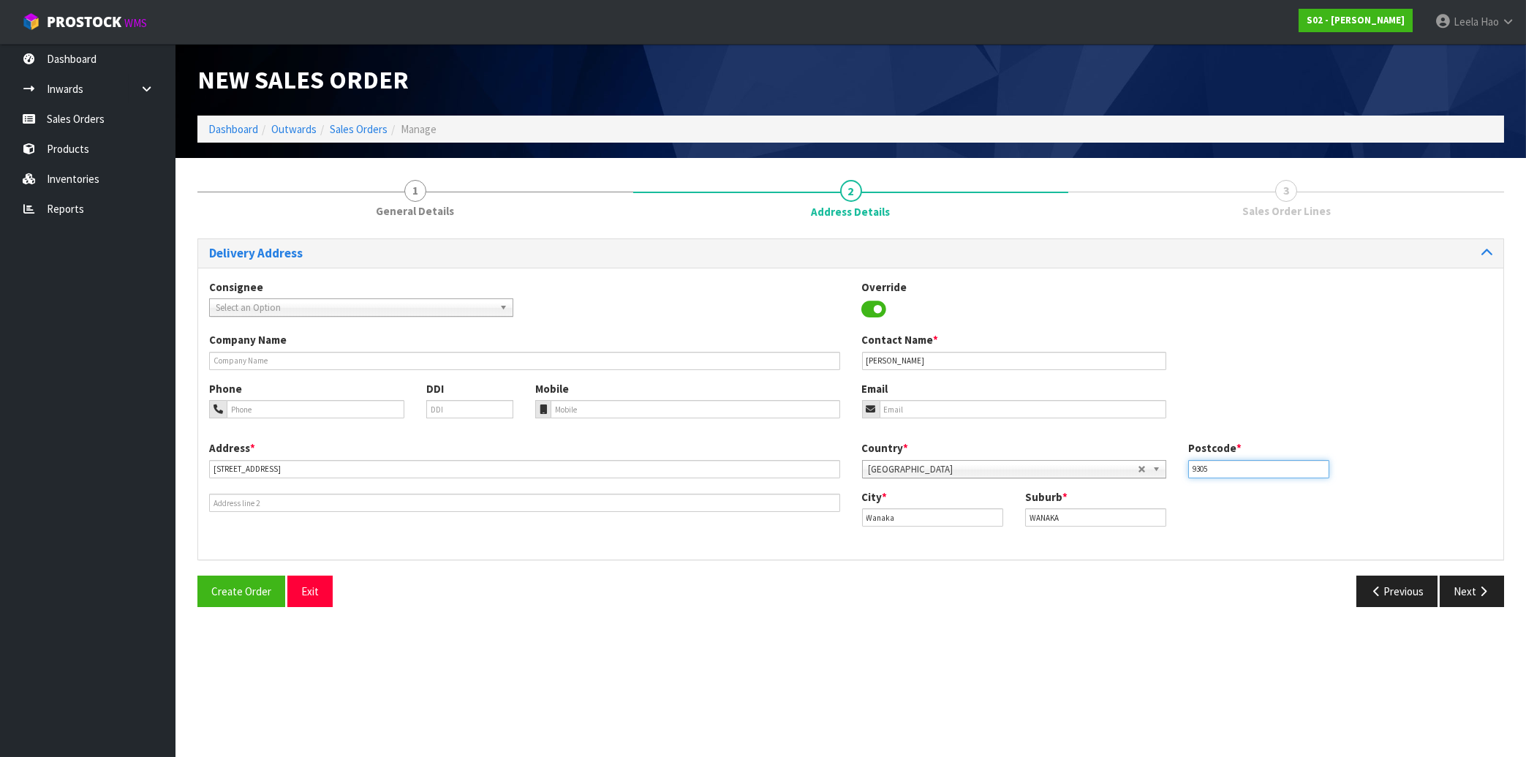
type input "9305"
click at [593, 409] on input "tel" at bounding box center [695, 409] width 289 height 18
paste input "027 4744955"
type input "027 4744955"
click at [918, 407] on input "email" at bounding box center [1023, 409] width 287 height 18
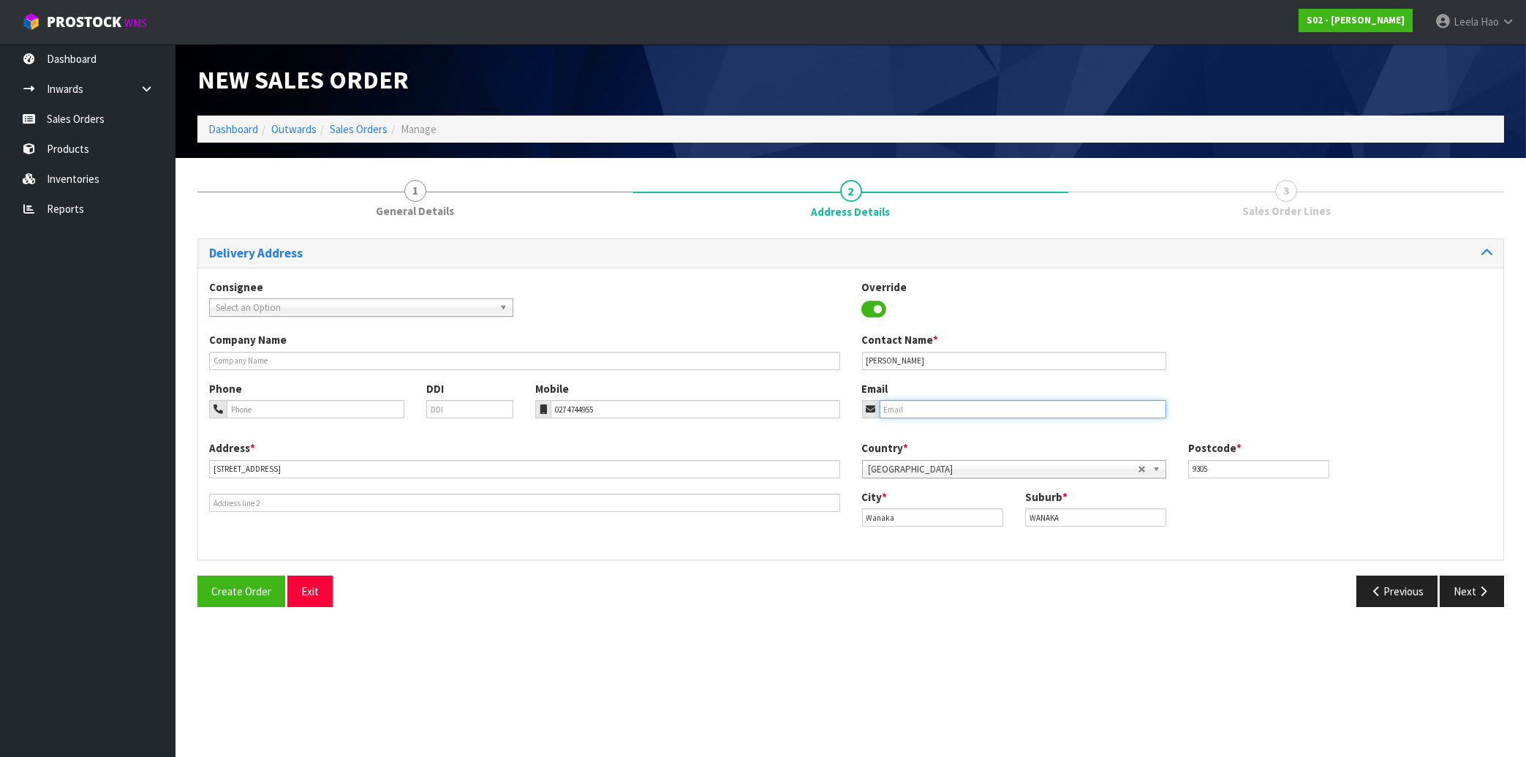
paste input "[EMAIL_ADDRESS][DOMAIN_NAME]"
type input "[EMAIL_ADDRESS][DOMAIN_NAME]"
click at [1479, 588] on icon "button" at bounding box center [1483, 591] width 14 height 11
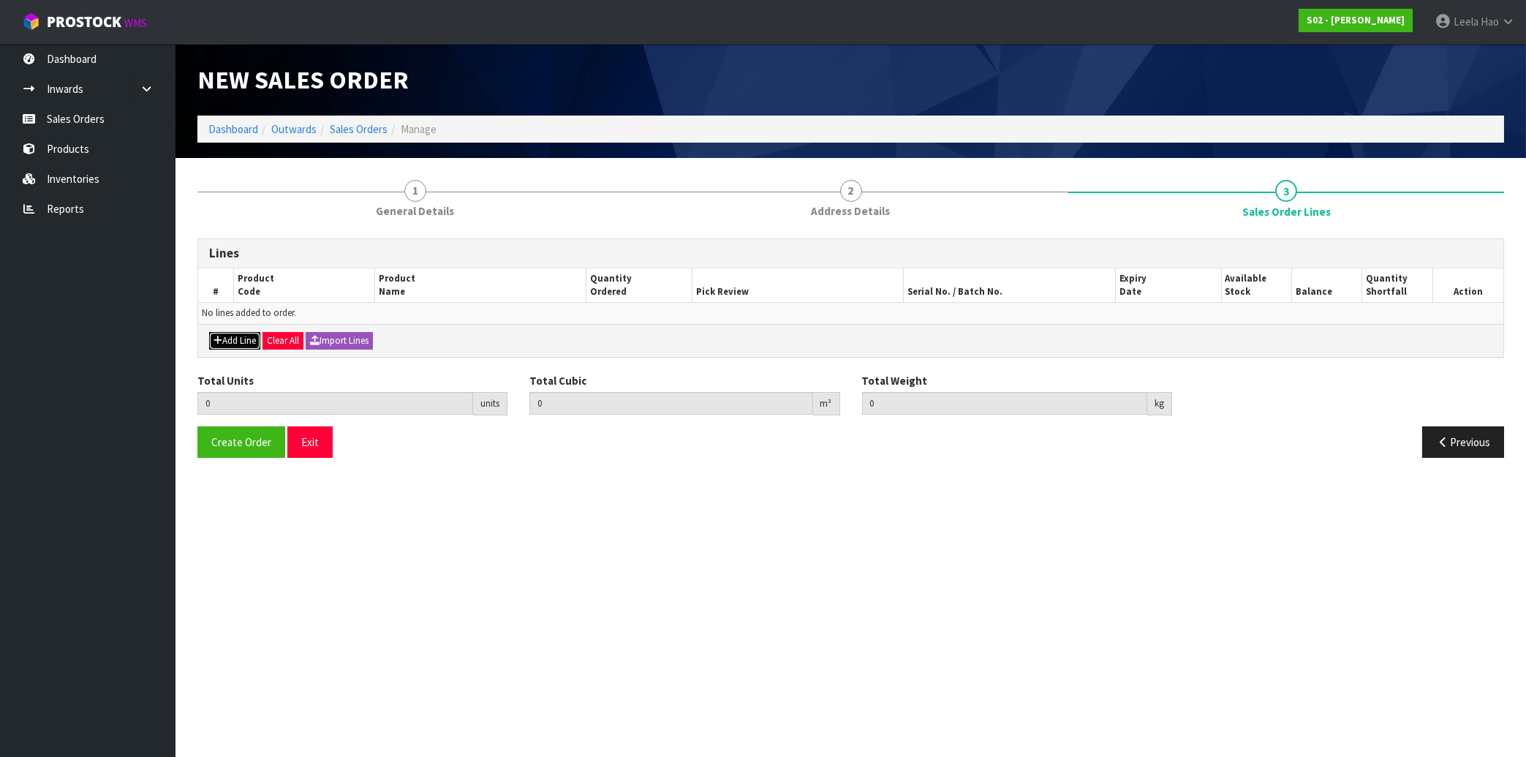
click at [231, 345] on button "Add Line" at bounding box center [234, 341] width 51 height 18
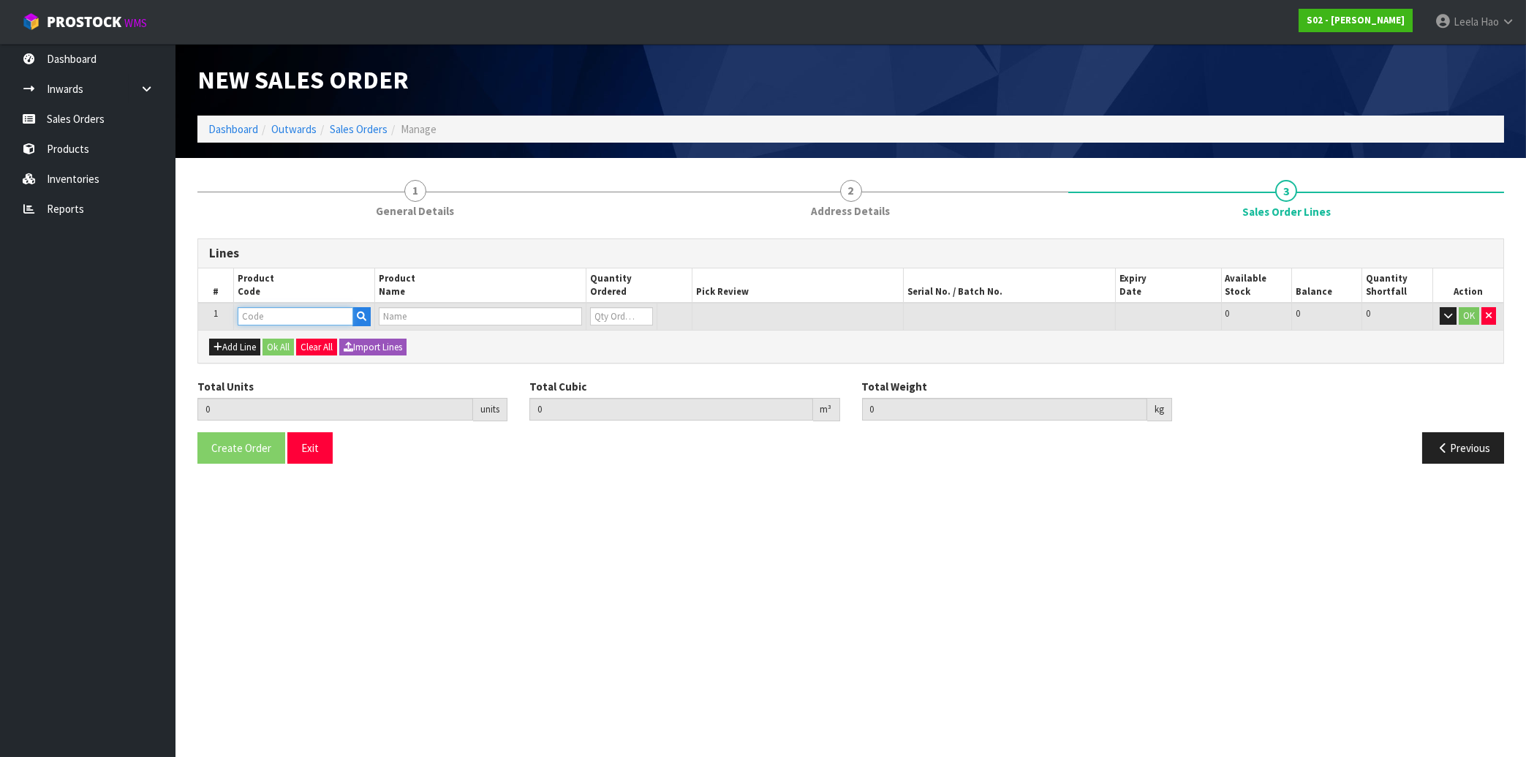
click at [295, 319] on input "text" at bounding box center [296, 316] width 116 height 18
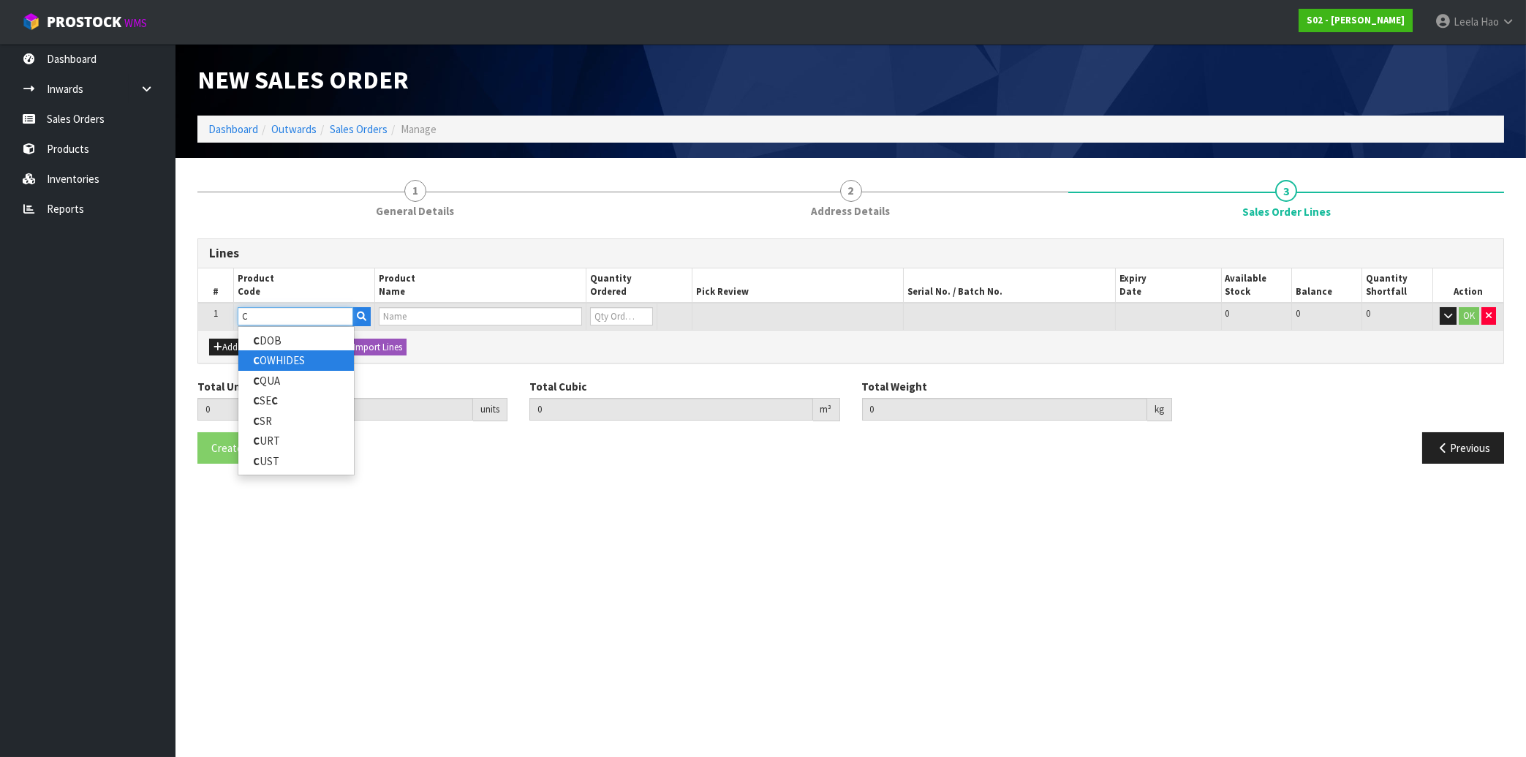
type input "C"
click at [305, 361] on link "C OWHIDES" at bounding box center [296, 360] width 116 height 20
type input "COWHIDES"
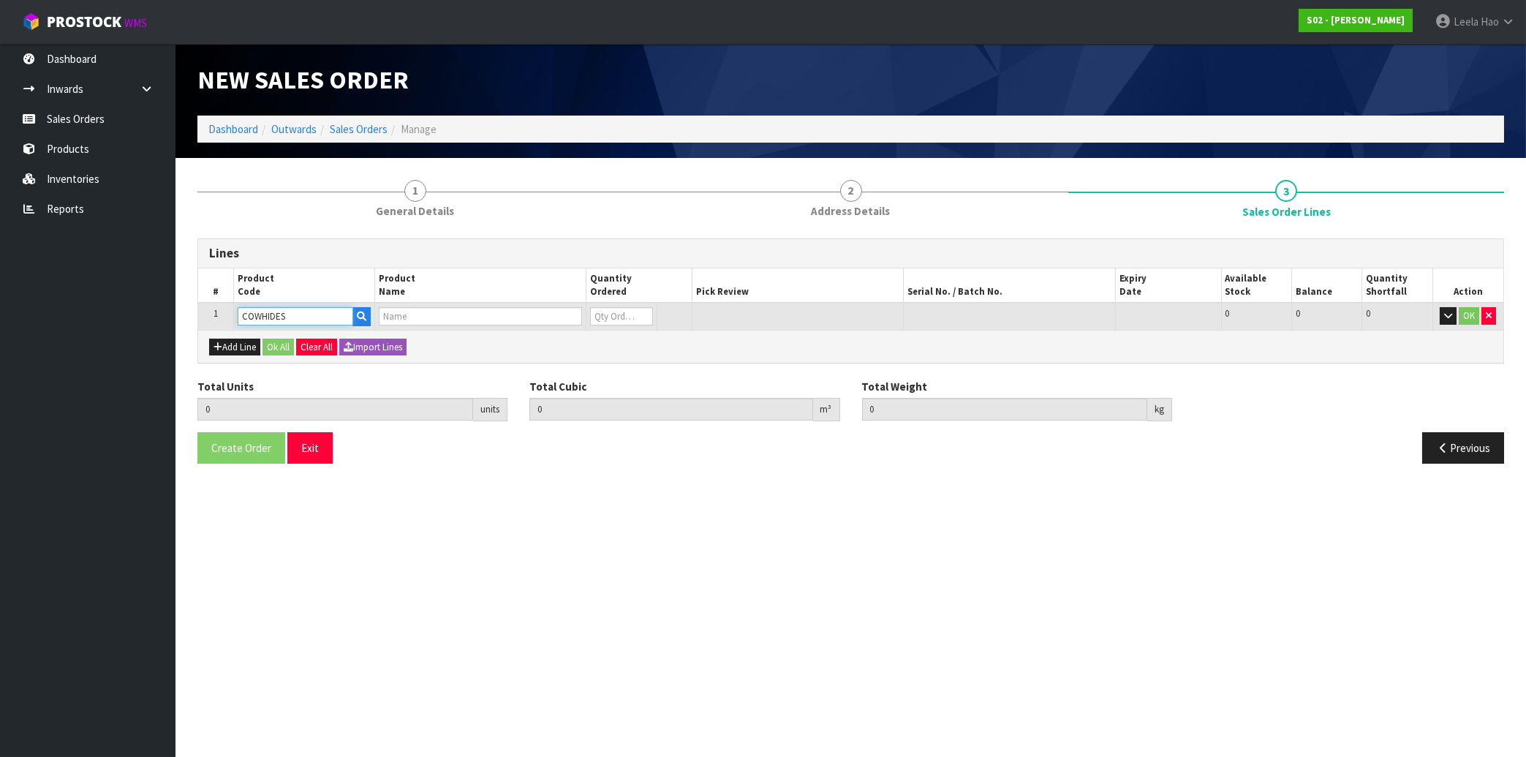
type input "0.000000"
type input "0.000"
type input "COWHIDES"
type input "0"
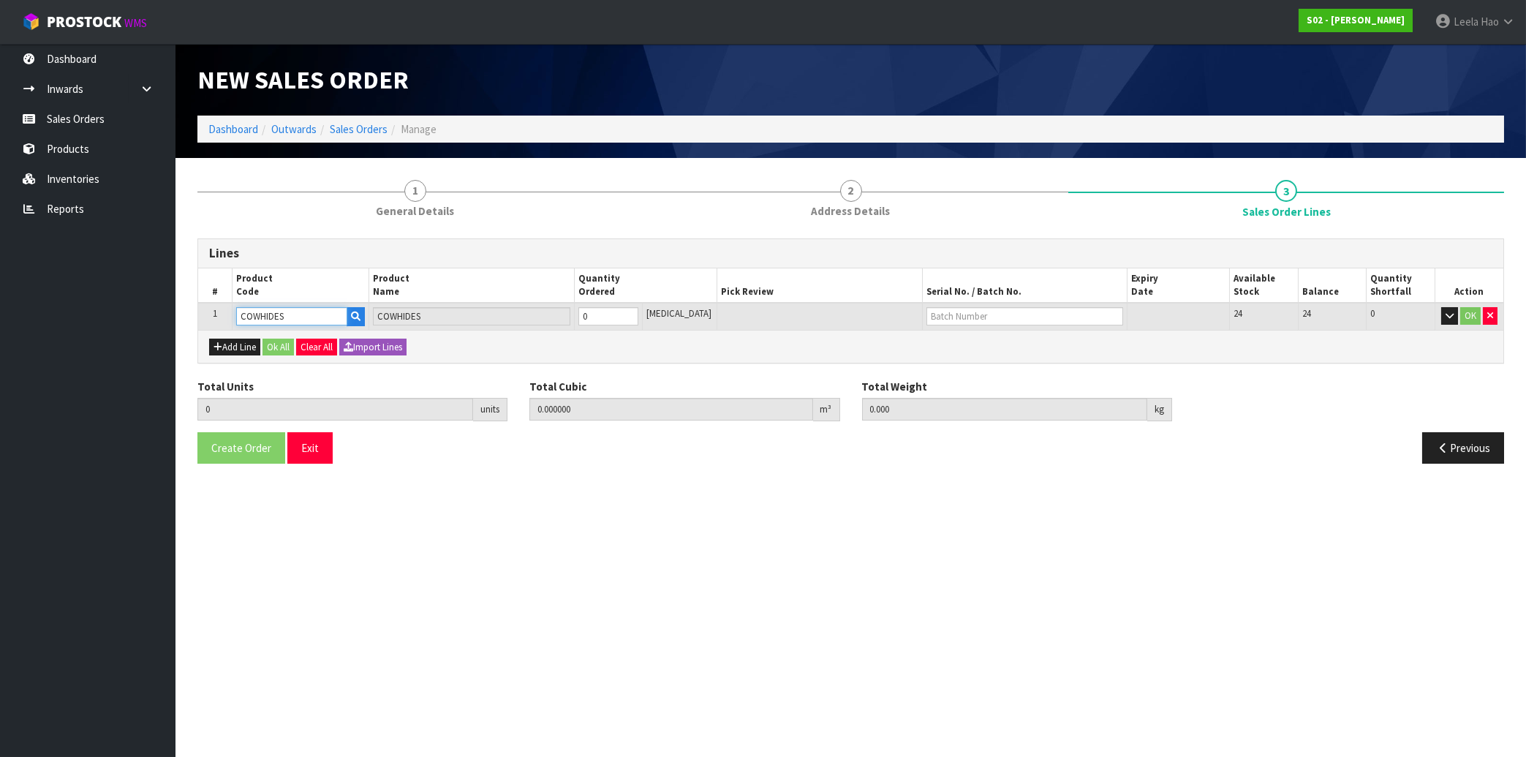
click at [638, 316] on input "0" at bounding box center [608, 316] width 60 height 18
type input "1"
type input "0.005346"
type input "1.42"
type input "1"
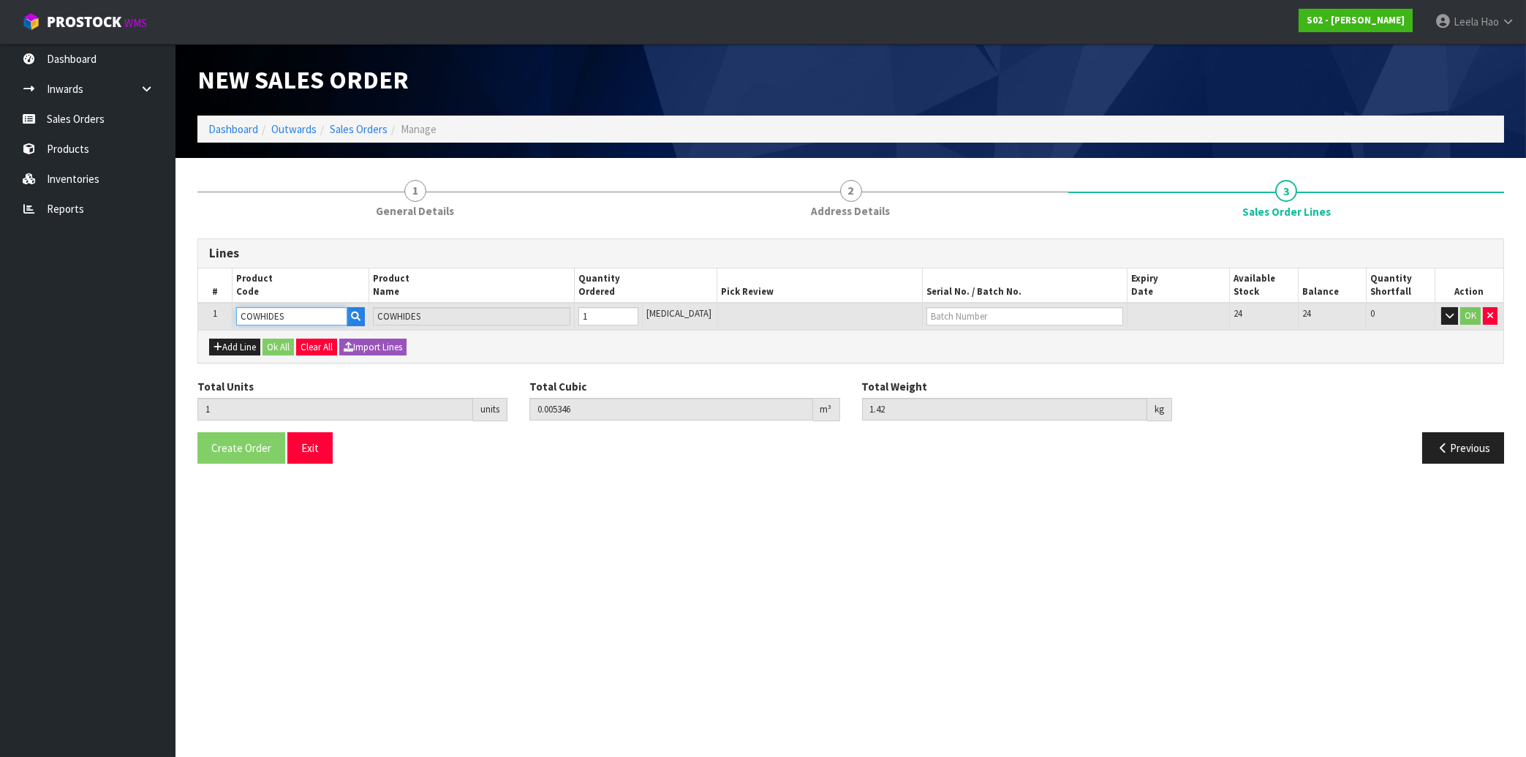
click at [638, 311] on input "1" at bounding box center [608, 316] width 60 height 18
click at [944, 312] on input "text" at bounding box center [1025, 316] width 197 height 18
type input "C172"
click at [1469, 322] on button "OK" at bounding box center [1470, 316] width 20 height 18
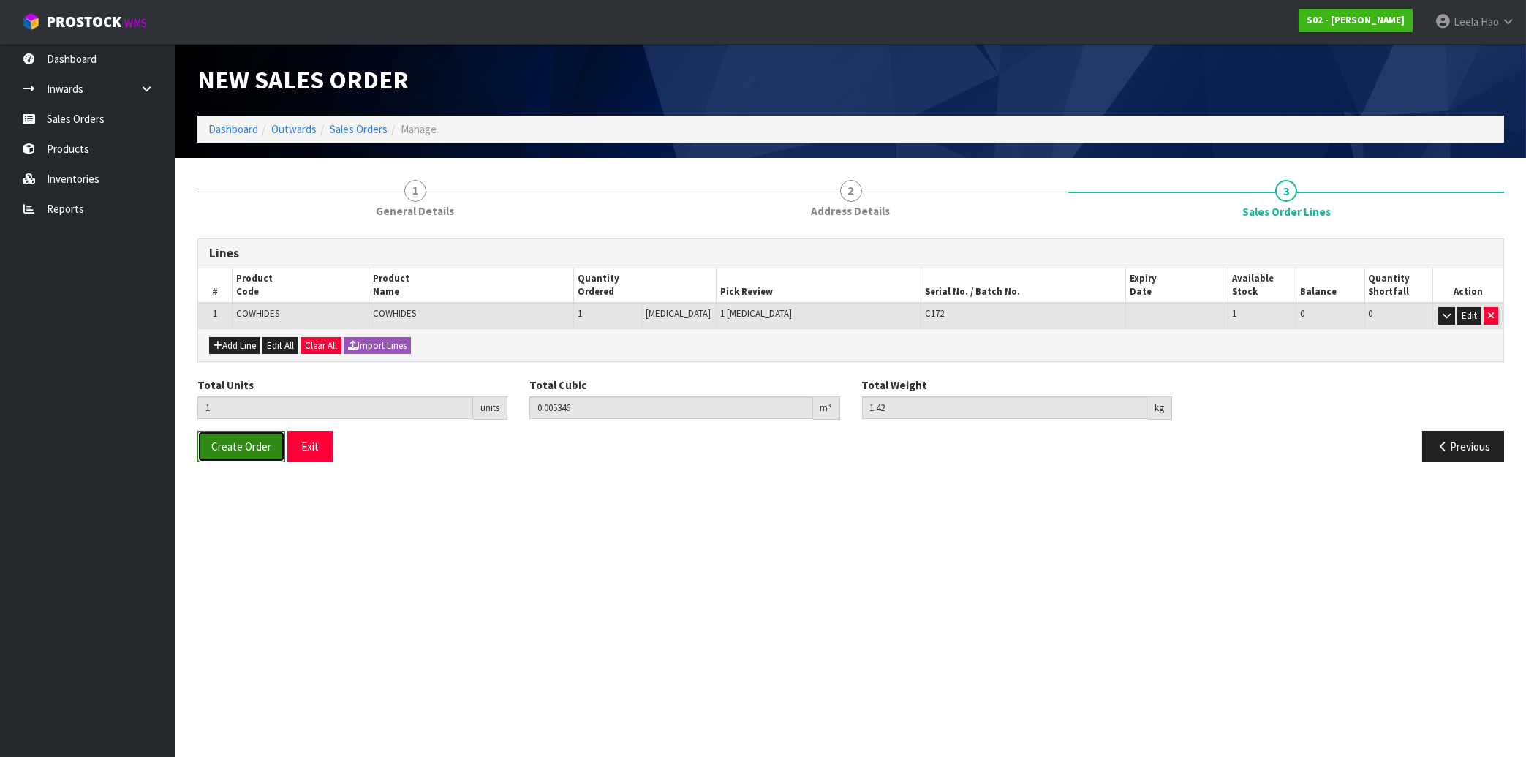
click at [243, 450] on span "Create Order" at bounding box center [241, 446] width 60 height 14
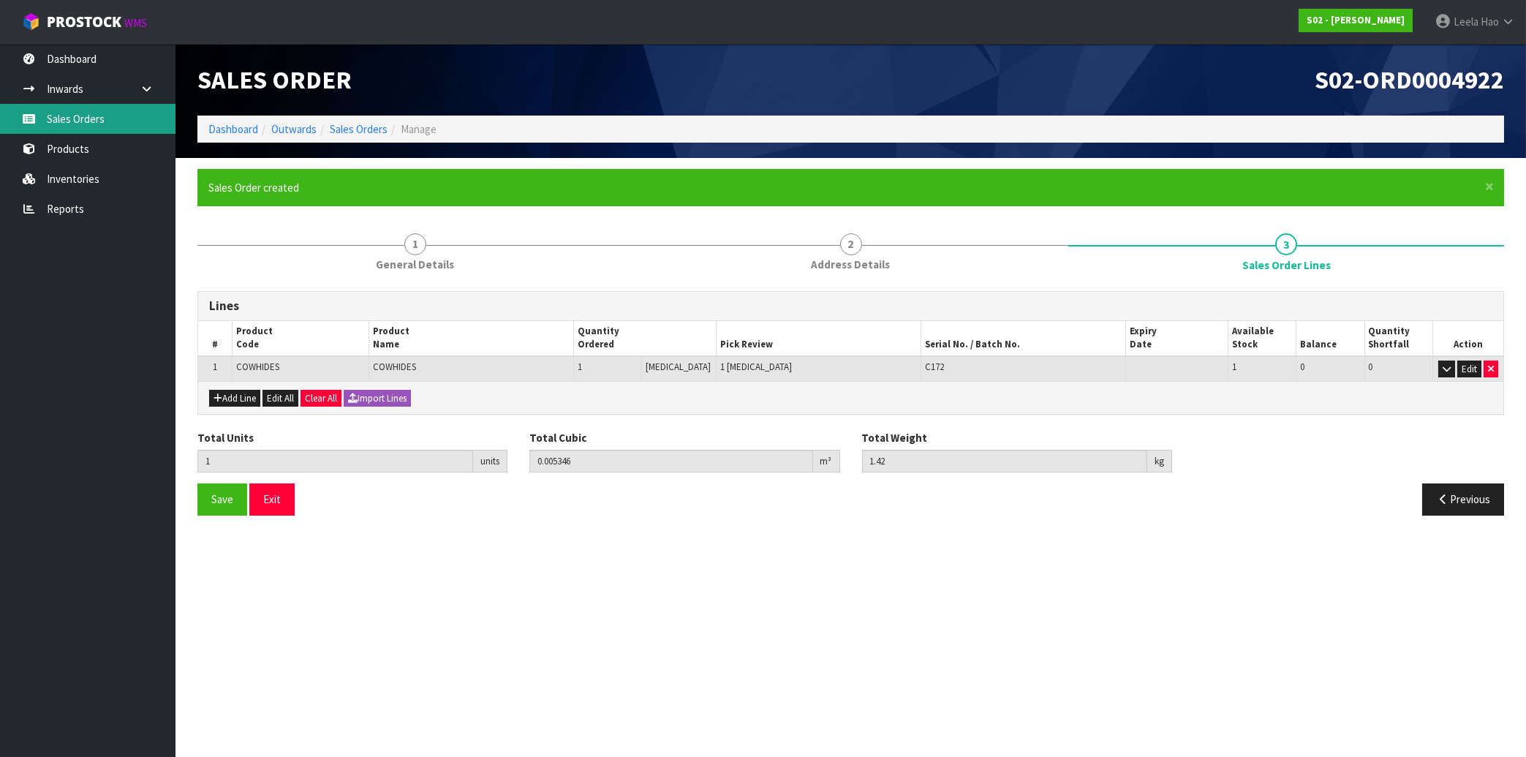
click at [72, 118] on link "Sales Orders" at bounding box center [88, 119] width 176 height 30
click at [97, 113] on link "Sales Orders" at bounding box center [88, 119] width 176 height 30
